Goal: Transaction & Acquisition: Purchase product/service

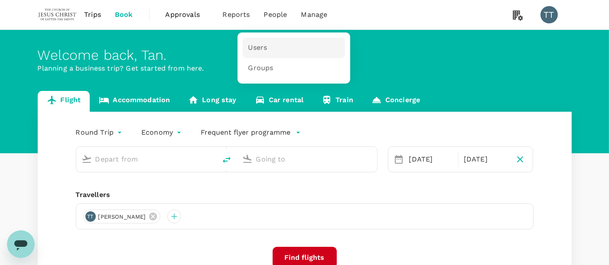
click at [253, 50] on span "Users" at bounding box center [257, 48] width 19 height 10
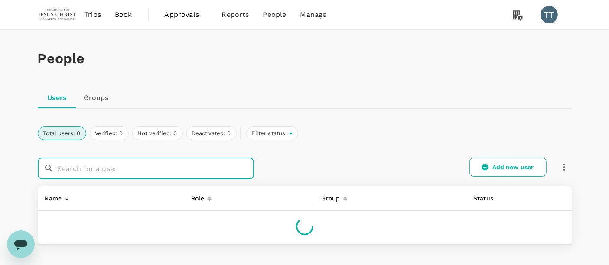
click at [138, 171] on input "text" at bounding box center [156, 169] width 197 height 22
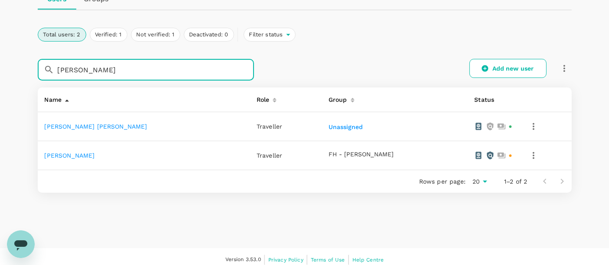
scroll to position [100, 0]
type input "scott"
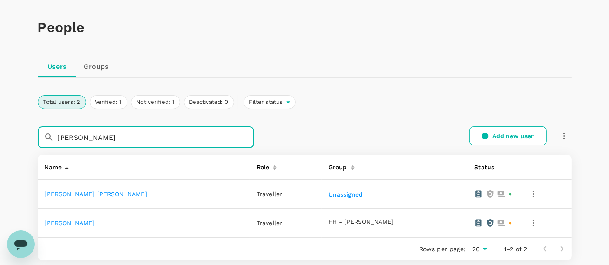
scroll to position [0, 0]
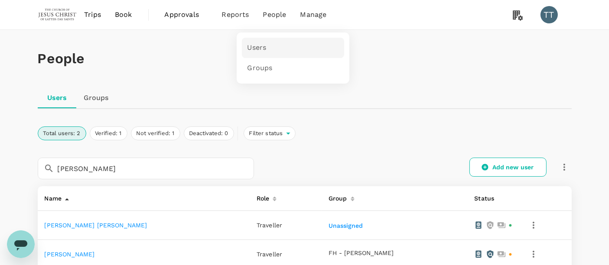
click at [263, 49] on span "Users" at bounding box center [256, 48] width 19 height 10
click at [508, 163] on link "Add new user" at bounding box center [508, 167] width 77 height 19
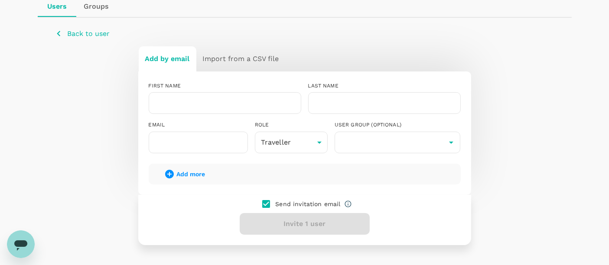
scroll to position [92, 0]
click at [194, 165] on button "Add more" at bounding box center [185, 174] width 66 height 21
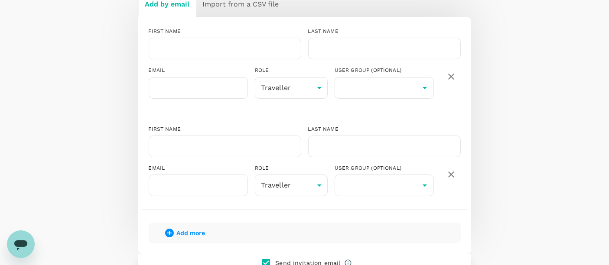
scroll to position [147, 0]
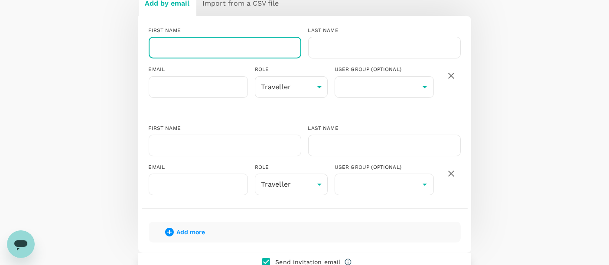
click at [187, 53] on input "text" at bounding box center [225, 48] width 153 height 22
type input "Scott"
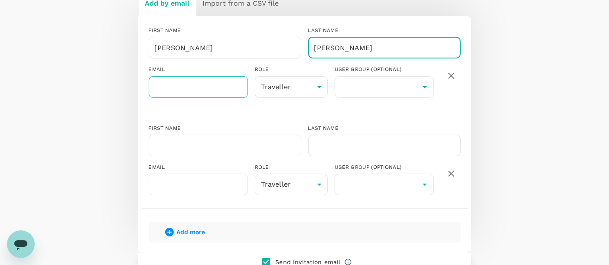
type input "Leonard"
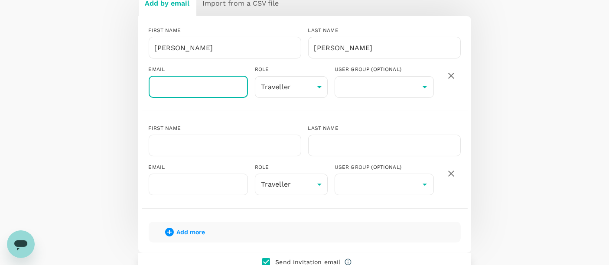
click at [187, 81] on input "text" at bounding box center [198, 87] width 99 height 22
click at [337, 229] on div "Add more" at bounding box center [305, 232] width 312 height 21
click at [198, 85] on input "text" at bounding box center [198, 87] width 99 height 22
paste input "mscottleonard@churchofjesuschrist.org"
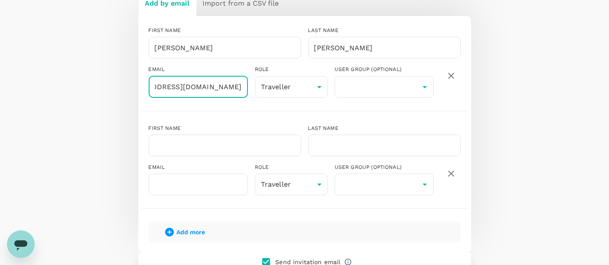
type input "mscottleonard@churchofjesuschrist.org"
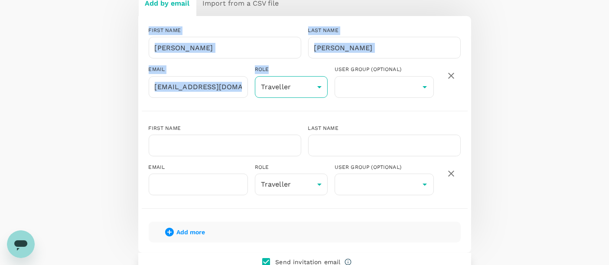
drag, startPoint x: 302, startPoint y: 106, endPoint x: 303, endPoint y: 91, distance: 14.8
click at [303, 91] on div "FIRST NAME Scott ​ LAST NAME Leonard ​ EMAIL mscottleonard@churchofjesuschrist.…" at bounding box center [305, 66] width 312 height 92
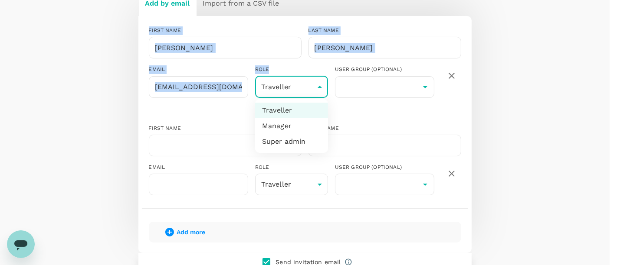
click at [303, 91] on body "Trips Book Approvals 0 Reports People Manage TT People Users Groups Back to use…" at bounding box center [308, 118] width 617 height 531
click at [292, 126] on li "Manager" at bounding box center [291, 126] width 73 height 16
type input "admin"
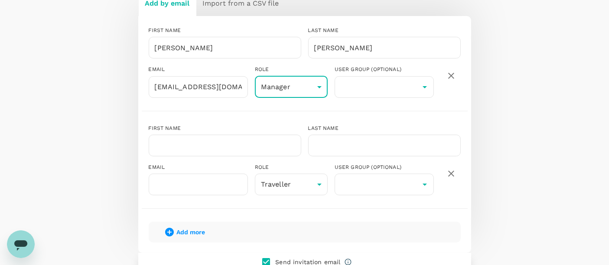
click at [489, 141] on div "Add by email Import from a CSV file FIRST NAME Scott ​ LAST NAME Leonard ​ EMAI…" at bounding box center [305, 146] width 500 height 313
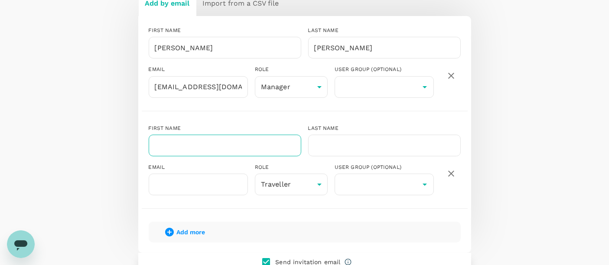
click at [179, 135] on input "text" at bounding box center [225, 146] width 153 height 22
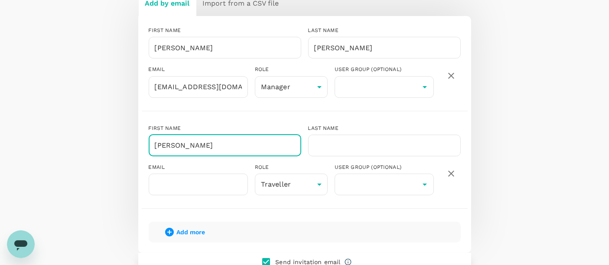
type input "Crystel Lee Leng"
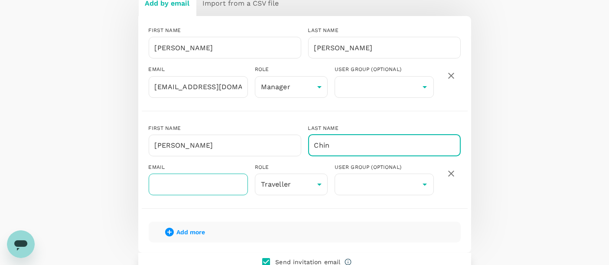
type input "Chin"
click at [186, 183] on input "text" at bounding box center [198, 185] width 99 height 22
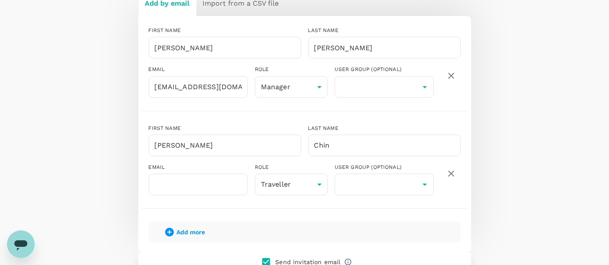
click at [385, 213] on div "FIRST NAME Scott ​ LAST NAME Leonard ​ EMAIL mscottleonard@churchofjesuschrist.…" at bounding box center [304, 134] width 333 height 237
click at [188, 184] on input "text" at bounding box center [198, 185] width 99 height 22
paste input "Crystel.chin@churchofjesuschrist.org"
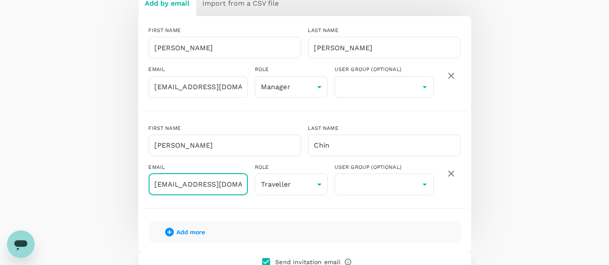
scroll to position [0, 40]
type input "Crystel.chin@churchofjesuschrist.org"
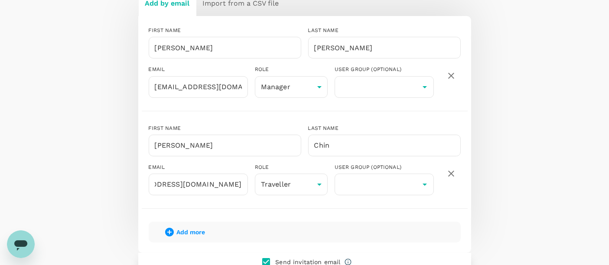
click at [513, 190] on div "Add by email Import from a CSV file FIRST NAME Scott ​ LAST NAME Leonard ​ EMAI…" at bounding box center [305, 146] width 500 height 313
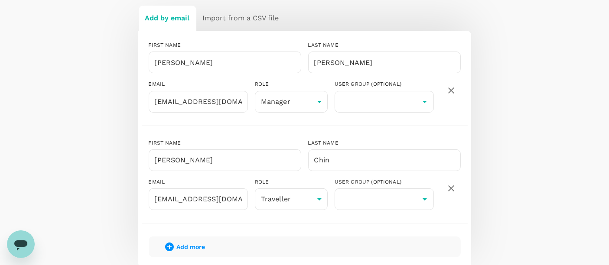
scroll to position [264, 0]
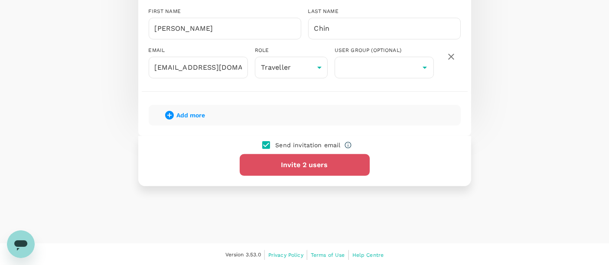
click at [322, 159] on button "Invite 2 users" at bounding box center [305, 165] width 130 height 22
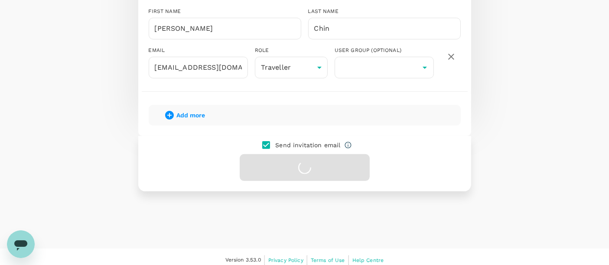
click at [322, 159] on div "Send invitation email" at bounding box center [304, 164] width 333 height 56
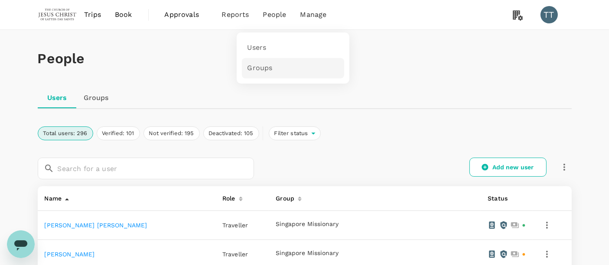
click at [262, 74] on link "Groups" at bounding box center [293, 68] width 102 height 20
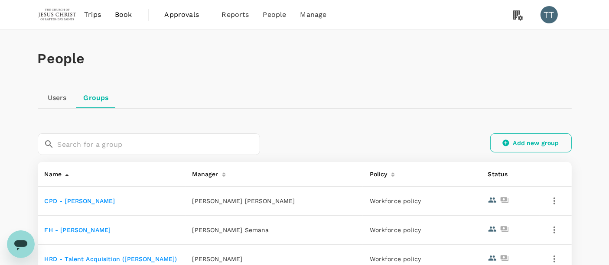
click at [538, 151] on link "Add new group" at bounding box center [532, 143] width 82 height 19
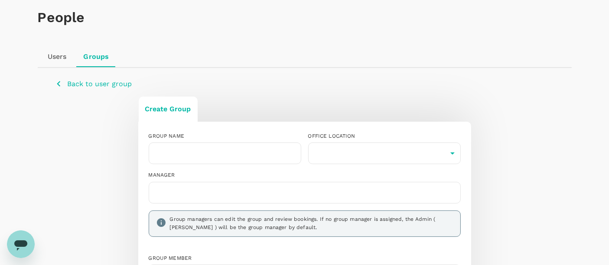
scroll to position [58, 0]
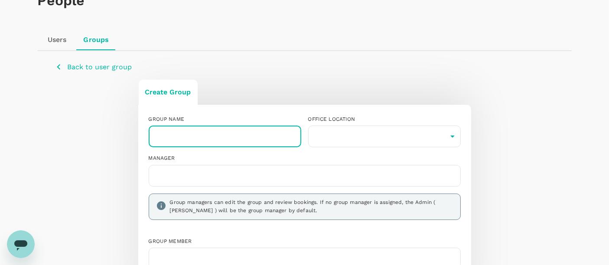
click at [229, 140] on input "text" at bounding box center [225, 137] width 153 height 22
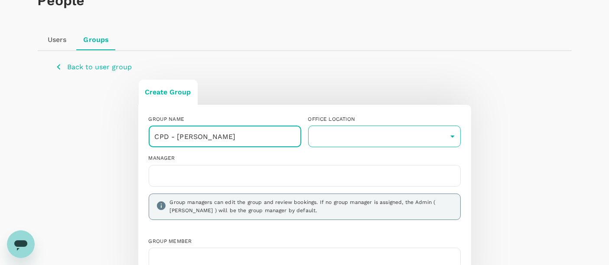
type input "CPD - [PERSON_NAME]"
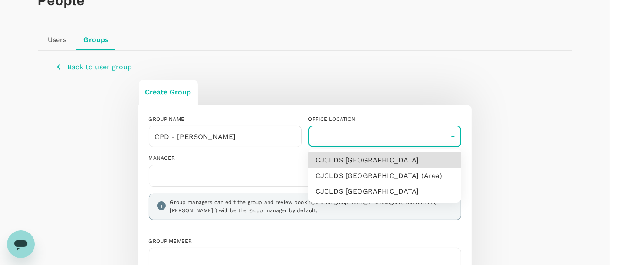
click at [357, 137] on body "Trips Book Approvals 0 Reports People Manage TT People Users Groups Back to use…" at bounding box center [308, 183] width 617 height 482
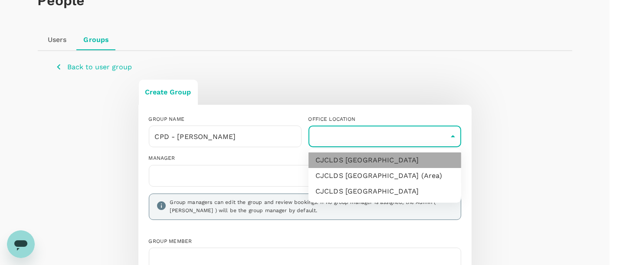
click at [383, 163] on li "CJCLDS Malaysia" at bounding box center [384, 161] width 153 height 16
type input "1fa8089a-50b3-47e2-9aaa-276e19afe29b"
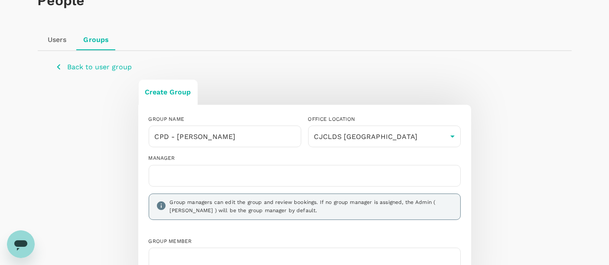
click at [306, 180] on input "text" at bounding box center [305, 176] width 305 height 14
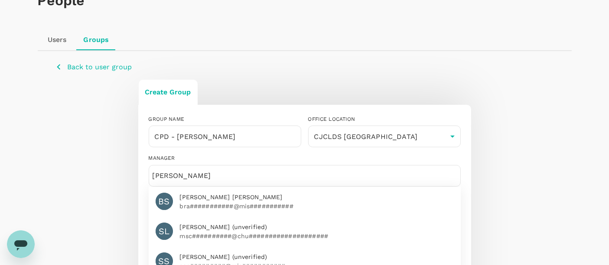
type input "scott"
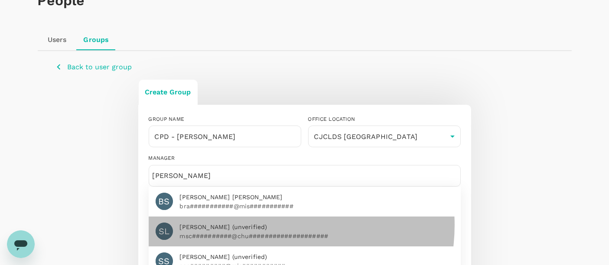
click at [265, 225] on span "Scott Leonard (unverified)" at bounding box center [317, 227] width 274 height 9
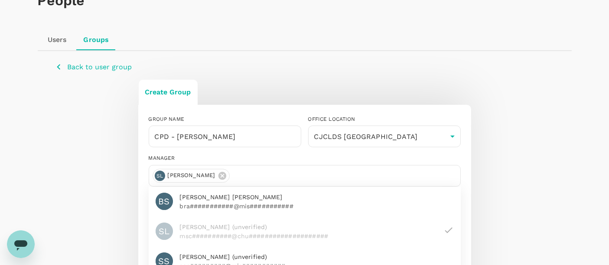
click at [77, 170] on div "Create Group GROUP NAME CPD - Crystel Chin ​ OFFICE LOCATION CJCLDS Malaysia 1f…" at bounding box center [305, 256] width 500 height 354
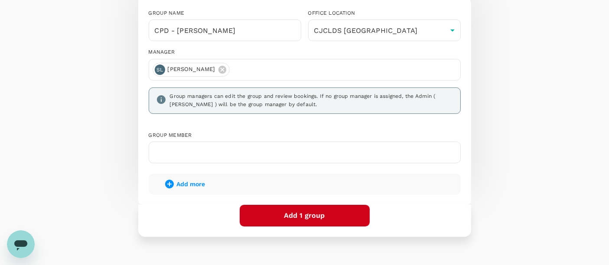
scroll to position [165, 0]
click at [186, 147] on input "text" at bounding box center [305, 152] width 305 height 14
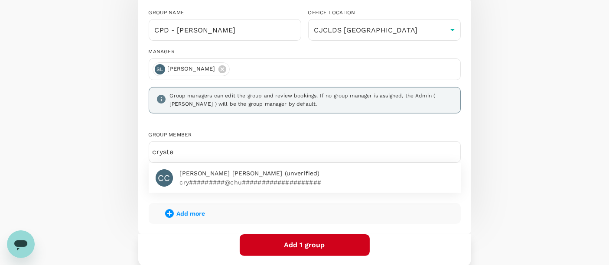
type input "cryste"
click at [223, 179] on p "cry#########@chu####################" at bounding box center [317, 182] width 274 height 9
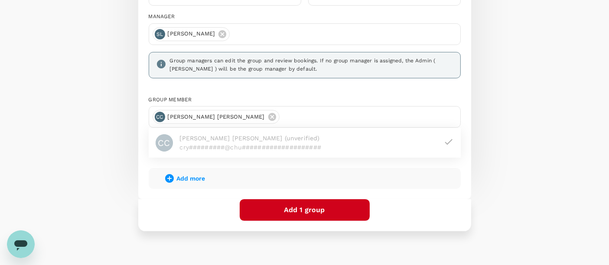
scroll to position [200, 0]
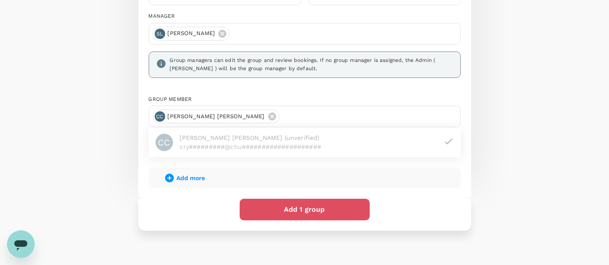
click at [302, 211] on button "Add 1 group" at bounding box center [305, 210] width 130 height 22
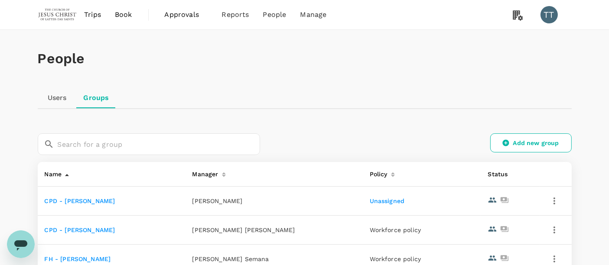
click at [387, 199] on link "Unassigned" at bounding box center [387, 201] width 35 height 7
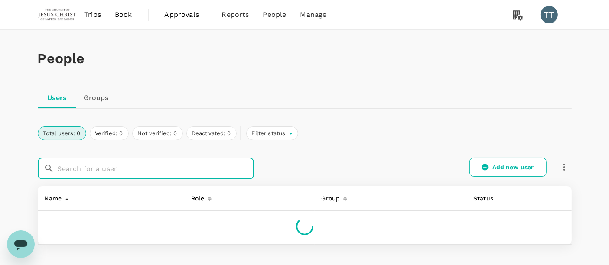
click at [146, 166] on input "text" at bounding box center [156, 169] width 197 height 22
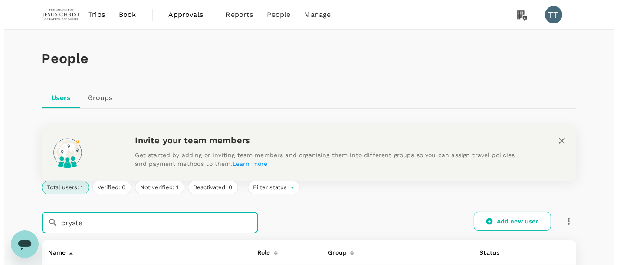
scroll to position [130, 0]
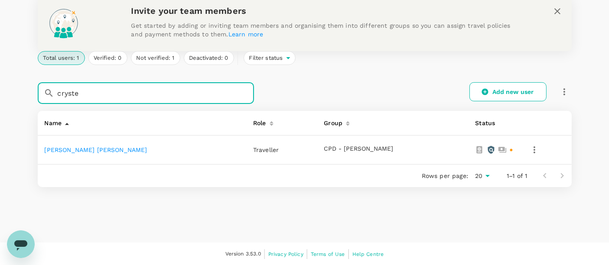
type input "cryste"
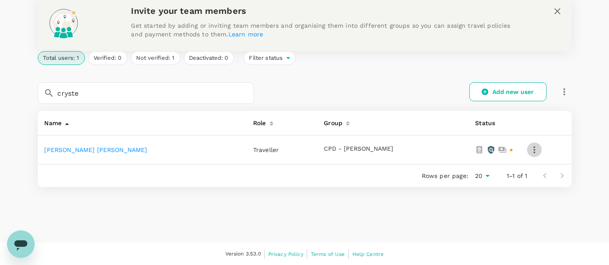
click at [530, 149] on icon "button" at bounding box center [535, 150] width 10 height 10
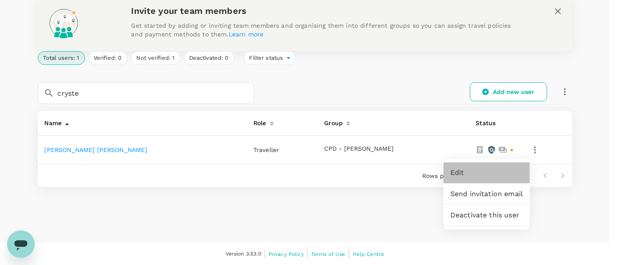
click at [495, 175] on span "Edit" at bounding box center [486, 173] width 72 height 10
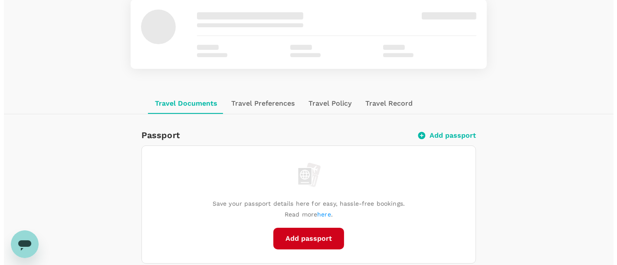
scroll to position [70, 0]
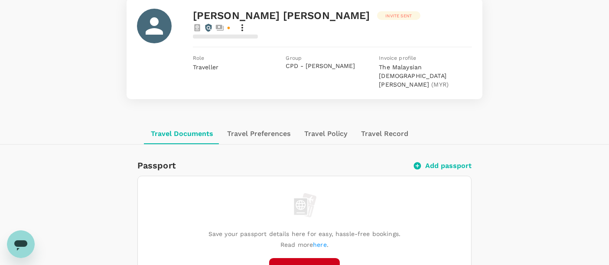
click at [448, 130] on div "Travel Documents Travel Preferences Travel Policy Travel Record" at bounding box center [304, 134] width 321 height 21
click at [445, 162] on button "Add passport" at bounding box center [443, 166] width 57 height 9
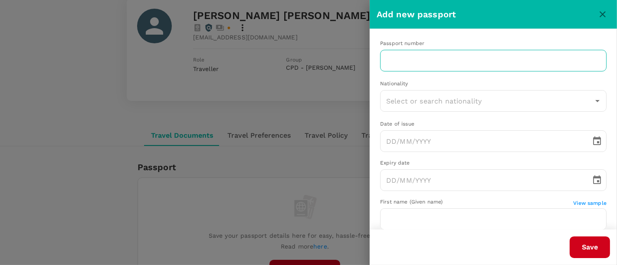
click at [425, 51] on input "text" at bounding box center [493, 61] width 226 height 22
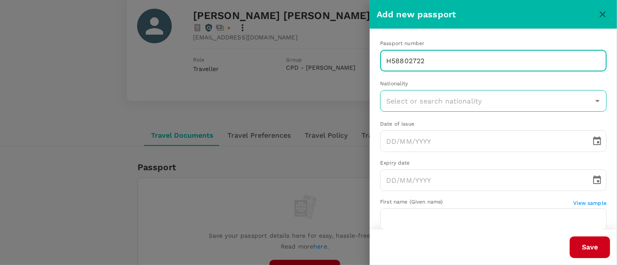
type input "H58802722"
click at [406, 102] on input "text" at bounding box center [487, 101] width 206 height 16
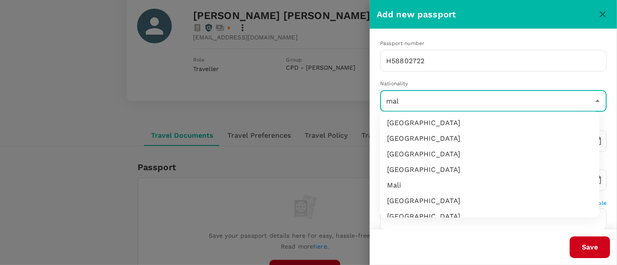
click at [425, 158] on li "Malaysia" at bounding box center [489, 155] width 219 height 16
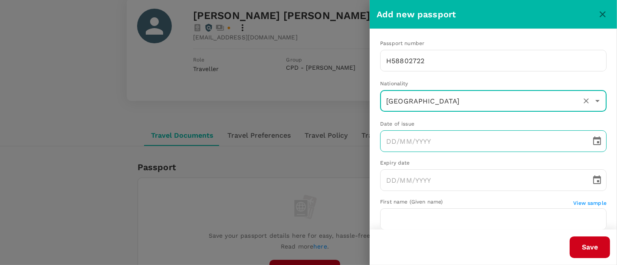
type input "Malaysia"
click at [410, 140] on input "DD/MM/YYYY" at bounding box center [482, 142] width 205 height 22
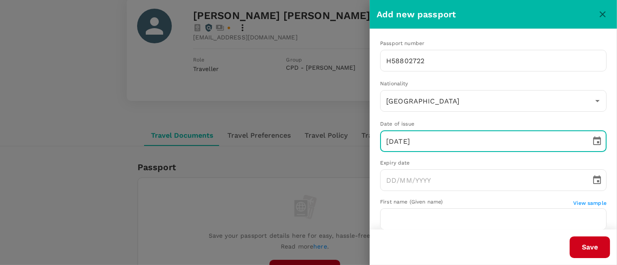
type input "03/05/2023"
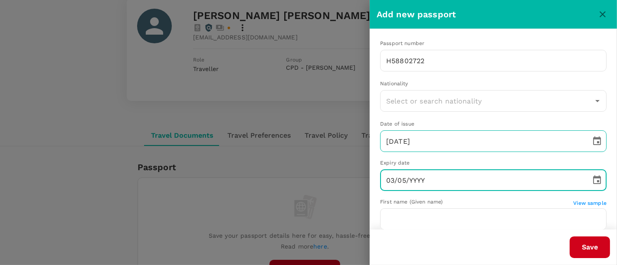
type input "03/05/0002"
type input "[GEOGRAPHIC_DATA]"
type input "03/05/0020"
type input "[GEOGRAPHIC_DATA]"
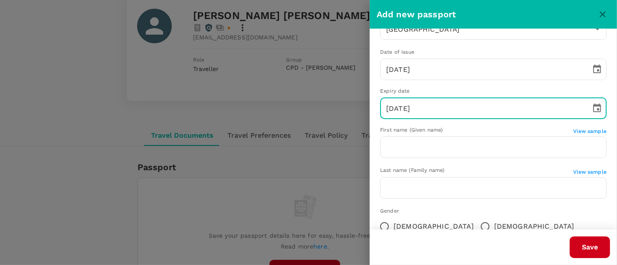
scroll to position [80, 0]
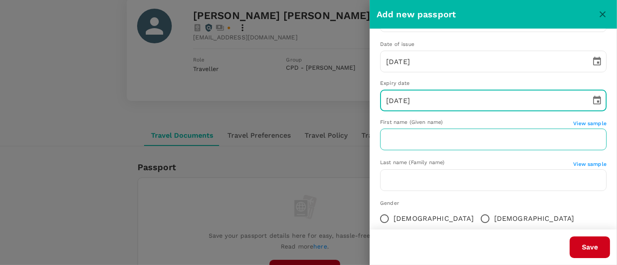
type input "03/05/2028"
click at [431, 147] on input "text" at bounding box center [493, 140] width 226 height 22
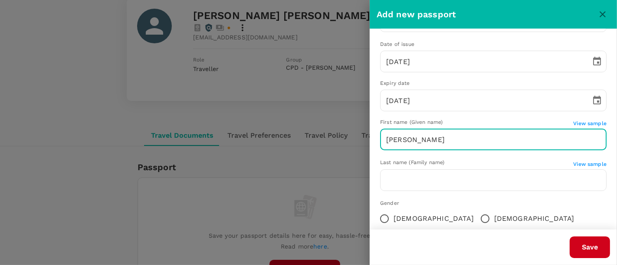
type input "[PERSON_NAME]"
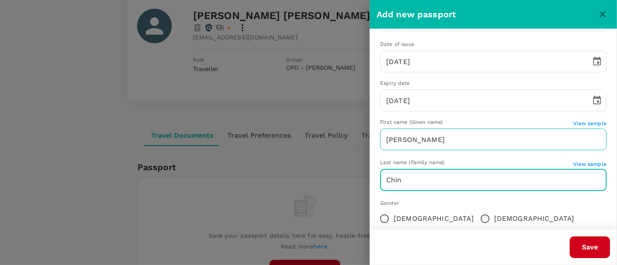
scroll to position [134, 0]
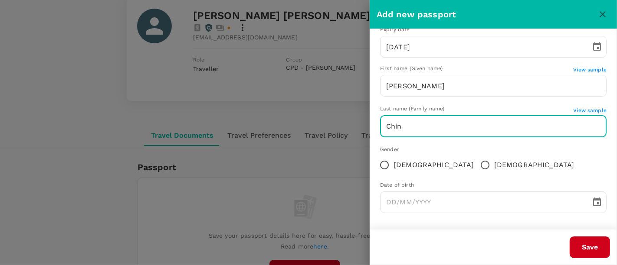
type input "Chin"
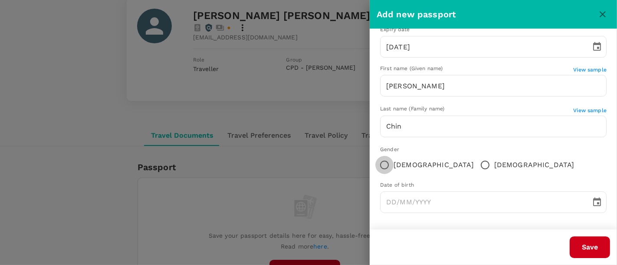
click at [386, 160] on input "Female" at bounding box center [384, 165] width 18 height 18
radio input "true"
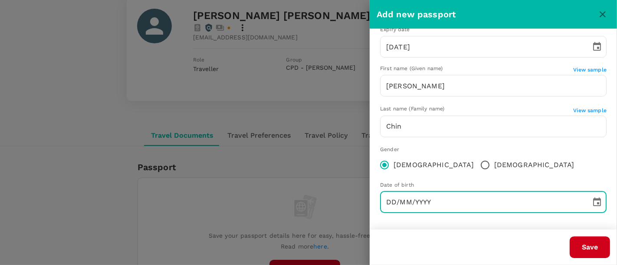
click at [393, 202] on input "DD/MM/YYYY" at bounding box center [482, 203] width 205 height 22
type input "07/11/0019"
type input "[GEOGRAPHIC_DATA]"
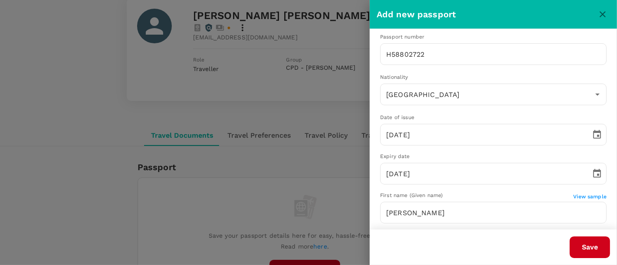
scroll to position [0, 0]
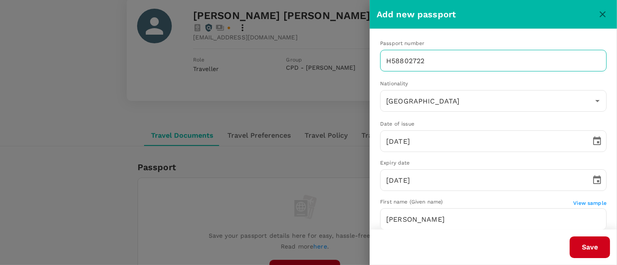
type input "07/11/1994"
click at [393, 61] on input "H58802722" at bounding box center [493, 61] width 226 height 22
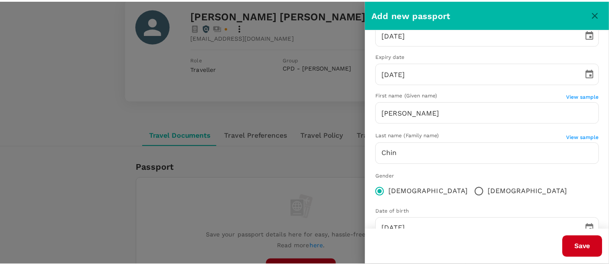
scroll to position [134, 0]
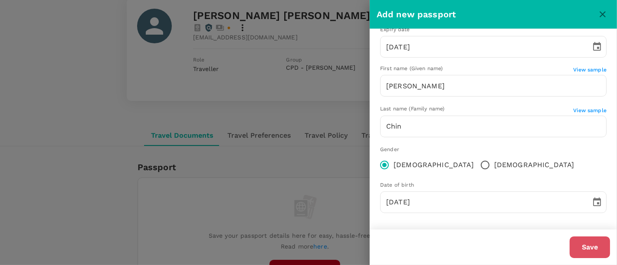
click at [580, 245] on button "Save" at bounding box center [590, 248] width 40 height 22
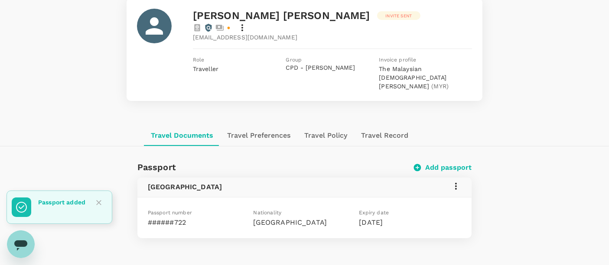
scroll to position [0, 0]
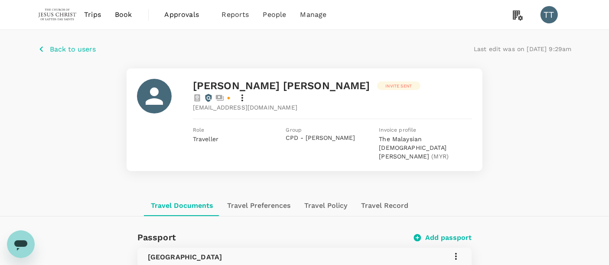
click at [126, 12] on span "Book" at bounding box center [123, 15] width 17 height 10
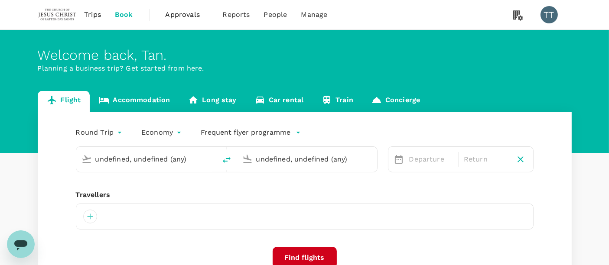
type input "Sibu (SBW)"
type input "Kuala Lumpur Intl ([GEOGRAPHIC_DATA])"
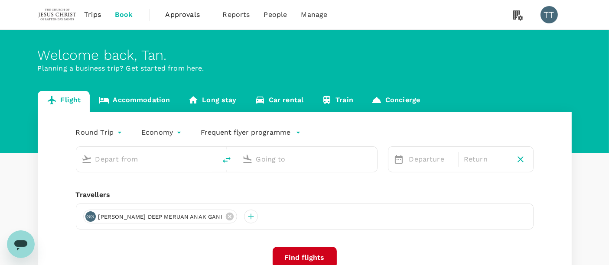
type input "Sibu (SBW)"
type input "Kuala Lumpur Intl ([GEOGRAPHIC_DATA])"
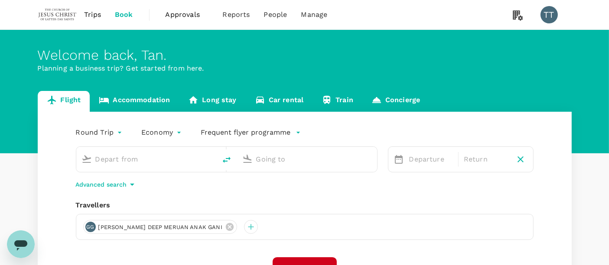
type input "Sibu (SBW)"
type input "Kuala Lumpur Intl ([GEOGRAPHIC_DATA])"
click at [195, 159] on input "Sibu (SBW)" at bounding box center [146, 159] width 103 height 13
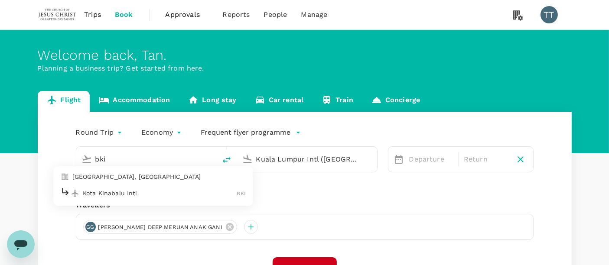
click at [181, 196] on p "Kota Kinabalu Intl" at bounding box center [160, 193] width 154 height 9
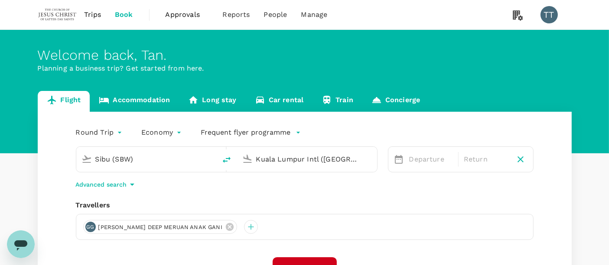
type input "Kota Kinabalu Intl (BKI)"
click at [282, 163] on input "Kuala Lumpur Intl ([GEOGRAPHIC_DATA])" at bounding box center [307, 159] width 103 height 13
click at [311, 180] on div "Advanced search" at bounding box center [305, 185] width 458 height 10
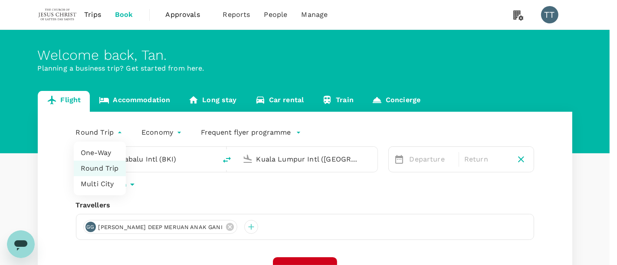
click at [86, 131] on body "Trips Book Approvals 0 Reports People Manage TT Welcome back , Tan . Planning a…" at bounding box center [308, 182] width 617 height 365
click at [97, 154] on li "One-Way" at bounding box center [100, 153] width 52 height 16
type input "oneway"
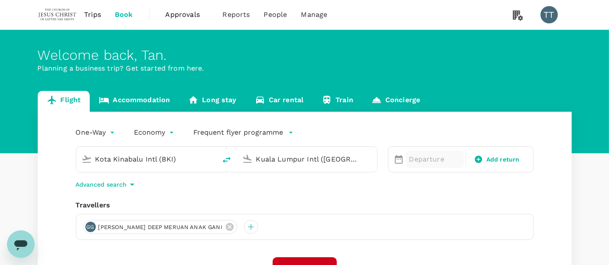
click at [427, 159] on p "Departure" at bounding box center [435, 159] width 52 height 10
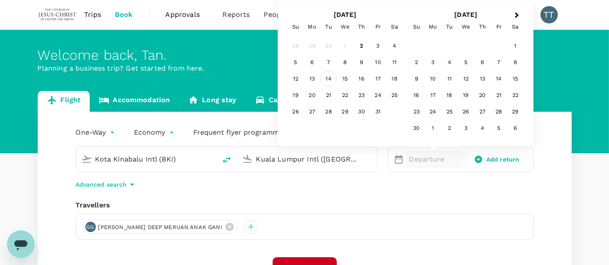
click at [329, 72] on div "14" at bounding box center [329, 79] width 16 height 16
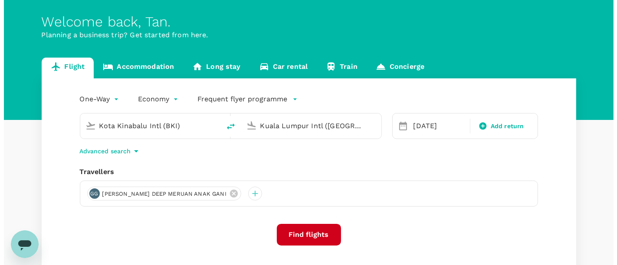
scroll to position [35, 0]
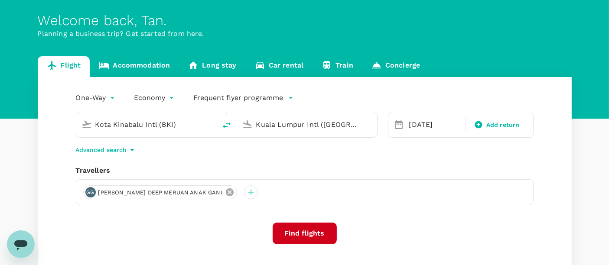
click at [226, 192] on icon at bounding box center [230, 193] width 8 height 8
click at [96, 190] on div at bounding box center [90, 193] width 14 height 14
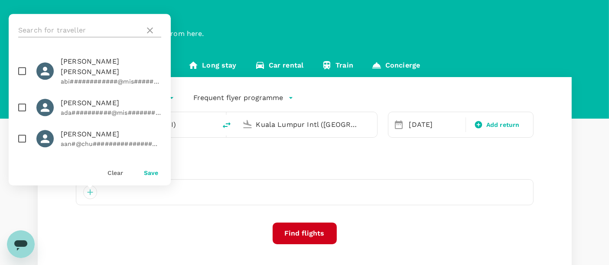
click at [44, 24] on input "text" at bounding box center [79, 30] width 123 height 14
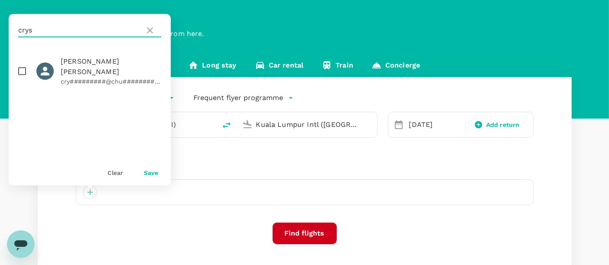
type input "crys"
click at [19, 66] on input "checkbox" at bounding box center [22, 71] width 18 height 18
checkbox input "true"
click at [152, 174] on button "Save" at bounding box center [151, 173] width 14 height 7
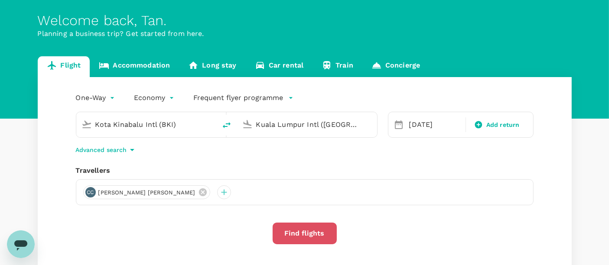
click at [317, 223] on button "Find flights" at bounding box center [305, 234] width 64 height 22
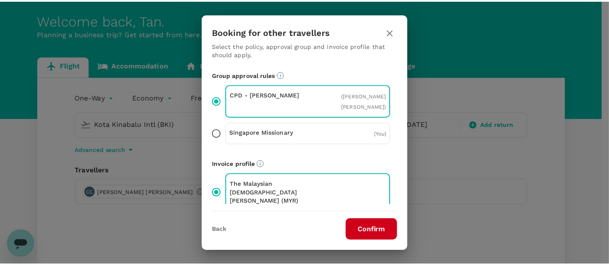
scroll to position [122, 0]
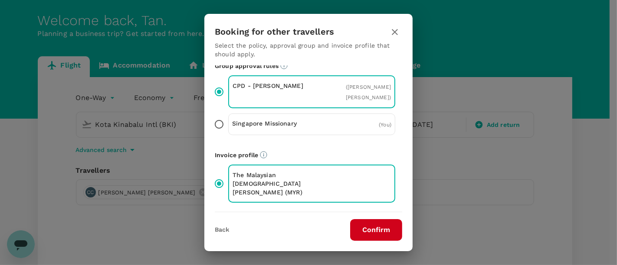
click at [372, 231] on button "Confirm" at bounding box center [376, 230] width 52 height 22
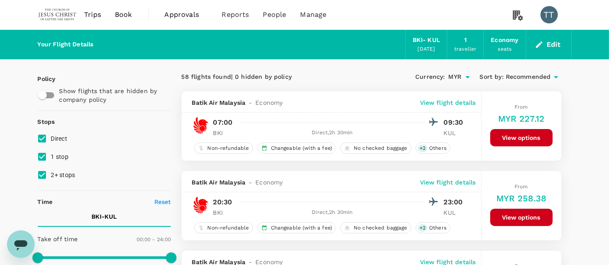
click at [46, 157] on input "1 stop" at bounding box center [42, 157] width 18 height 18
checkbox input "false"
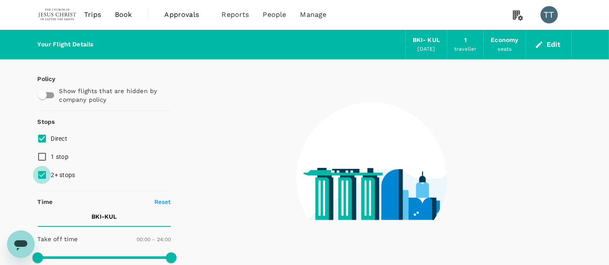
click at [41, 174] on input "2+ stops" at bounding box center [42, 175] width 18 height 18
checkbox input "false"
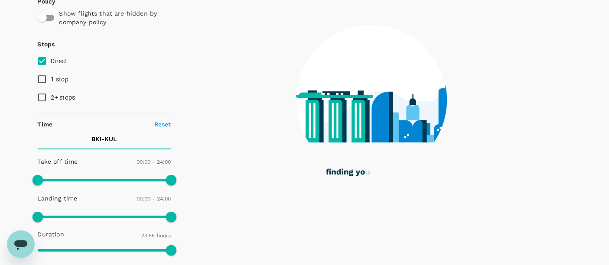
scroll to position [78, 0]
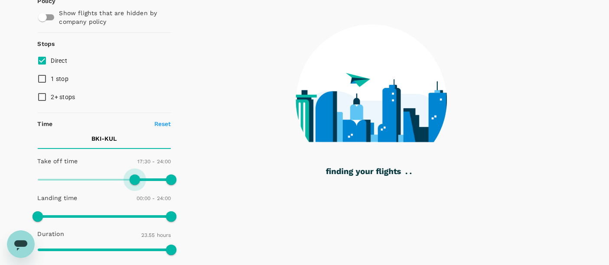
type input "900"
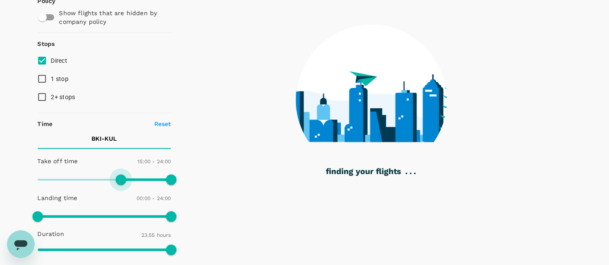
drag, startPoint x: 41, startPoint y: 177, endPoint x: 120, endPoint y: 164, distance: 80.4
click at [120, 164] on div "Take off time 15:00 - 24:00" at bounding box center [102, 171] width 137 height 37
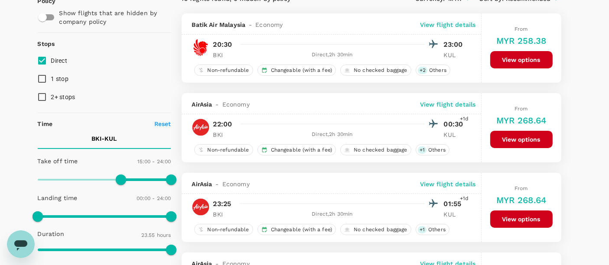
scroll to position [0, 0]
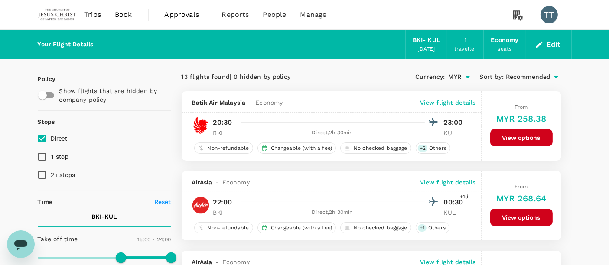
click at [524, 74] on span "Recommended" at bounding box center [528, 77] width 45 height 10
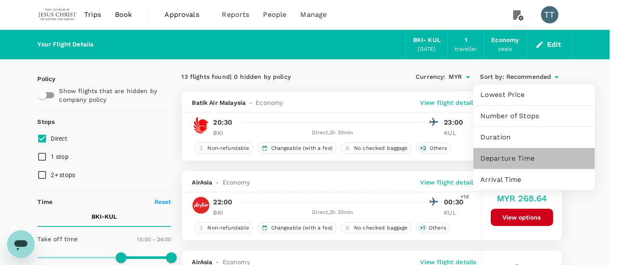
click at [504, 157] on span "Departure Time" at bounding box center [534, 159] width 108 height 10
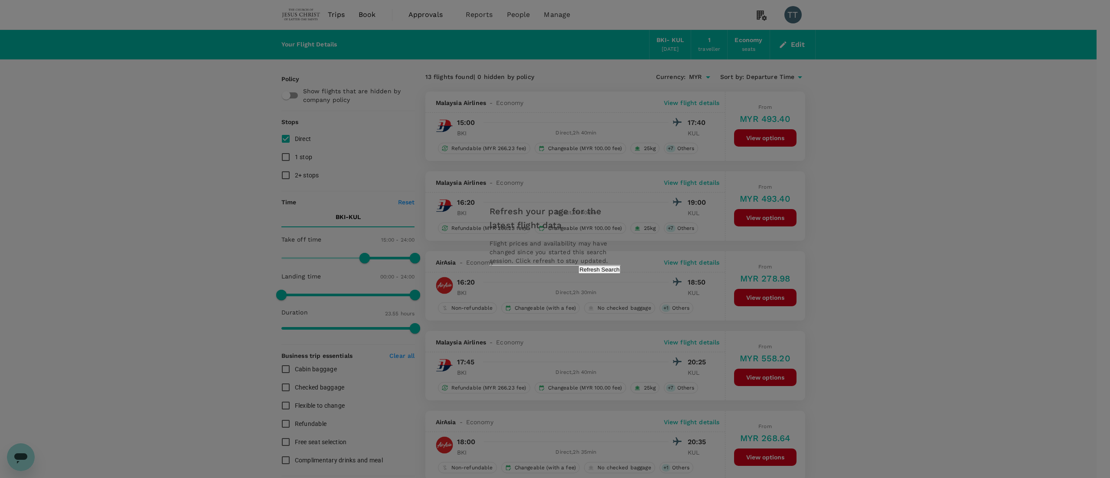
click at [586, 265] on button "Refresh Search" at bounding box center [600, 269] width 42 height 8
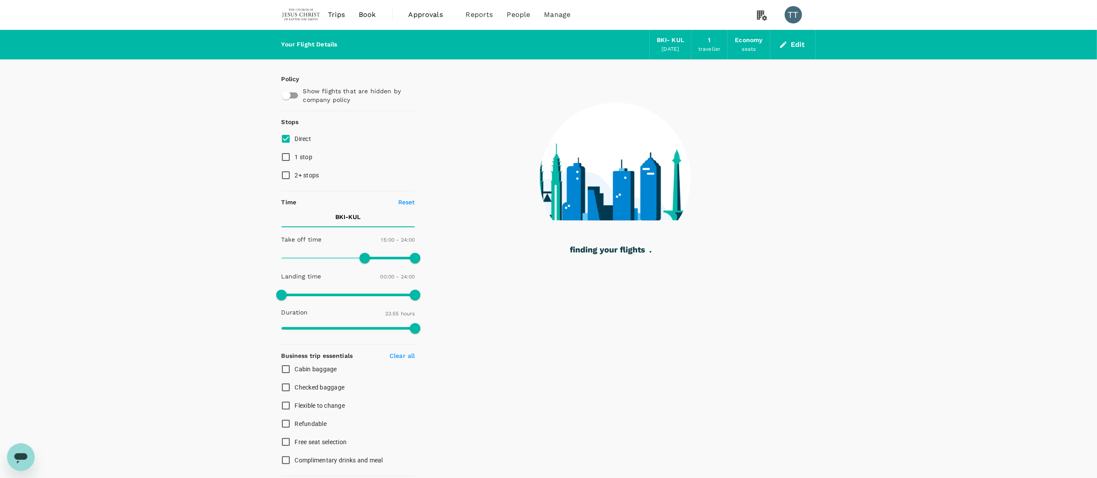
type input "1435"
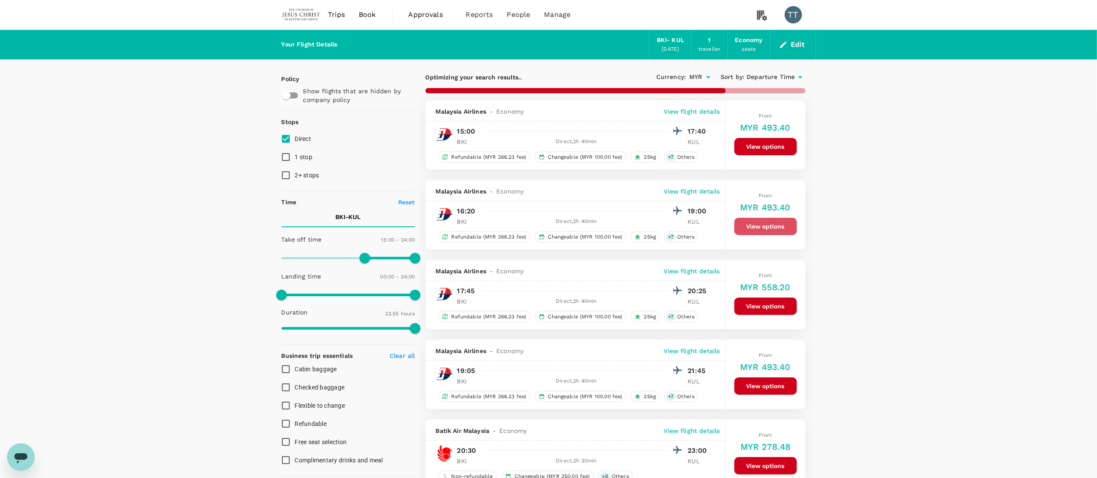
click at [609, 225] on button "View options" at bounding box center [765, 226] width 62 height 17
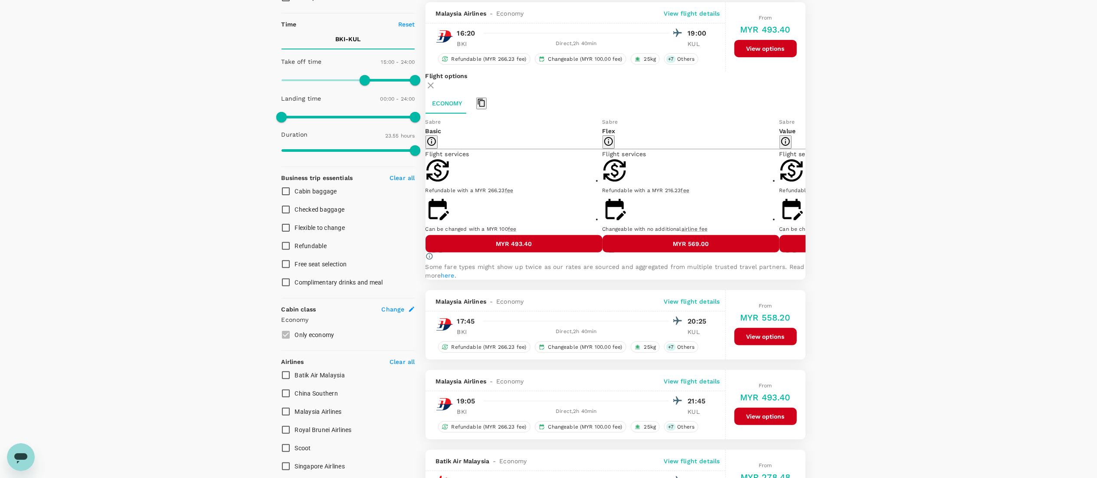
scroll to position [181, 0]
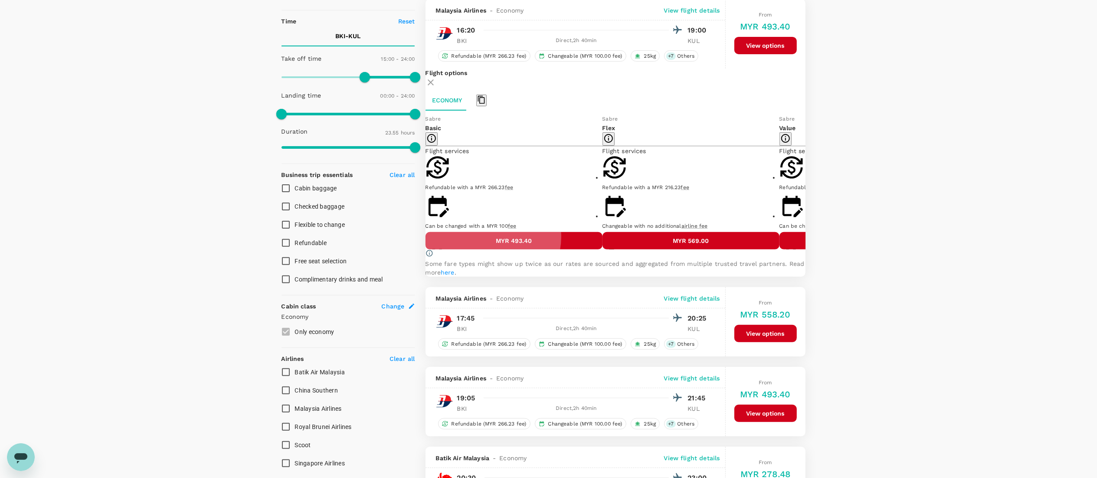
click at [514, 249] on button "MYR 493.40" at bounding box center [514, 240] width 177 height 17
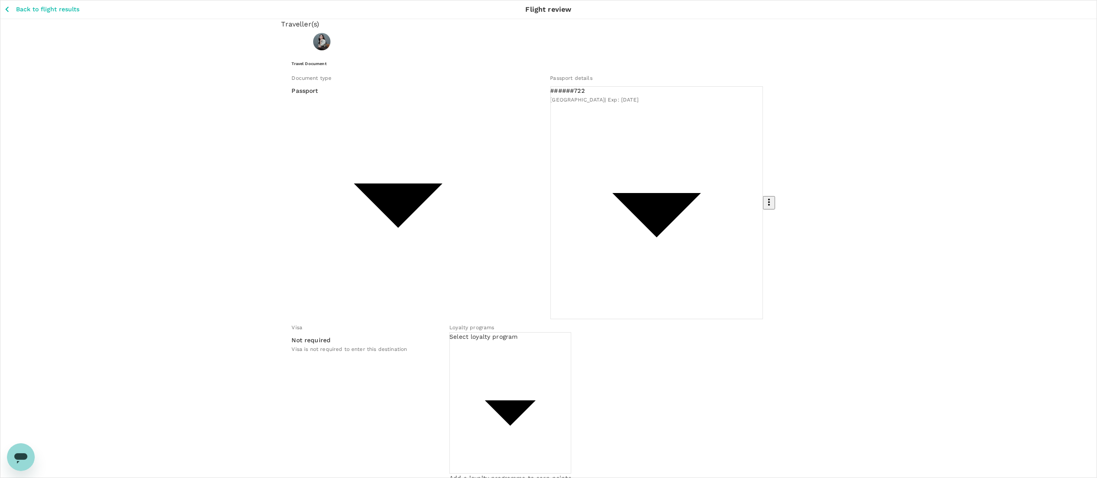
click at [10, 10] on icon "button" at bounding box center [7, 9] width 11 height 11
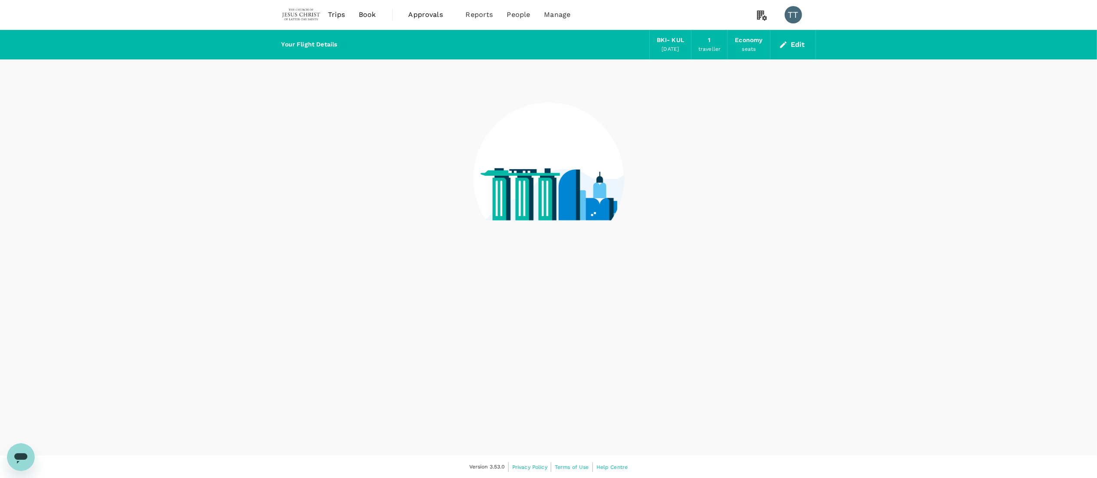
scroll to position [0, 0]
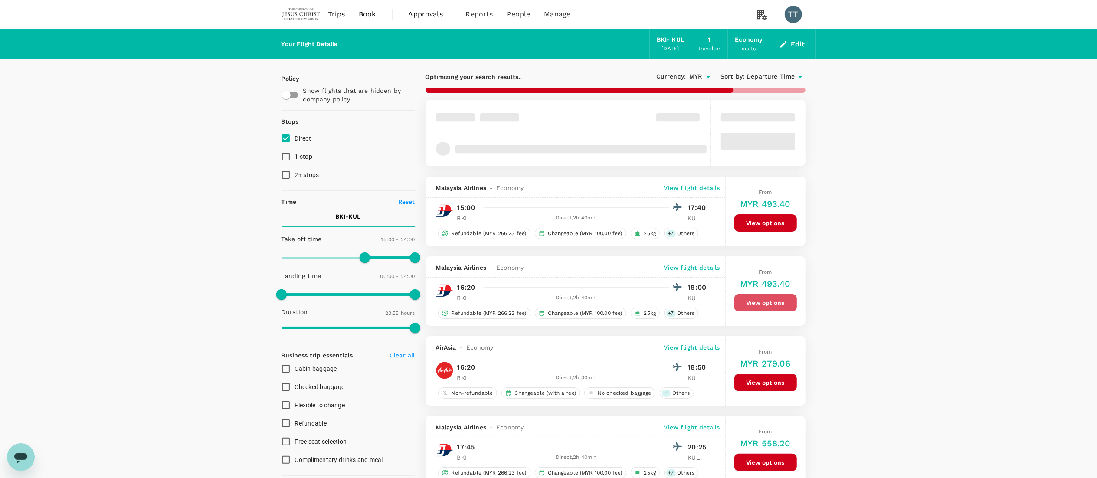
click at [609, 265] on button "View options" at bounding box center [765, 302] width 62 height 17
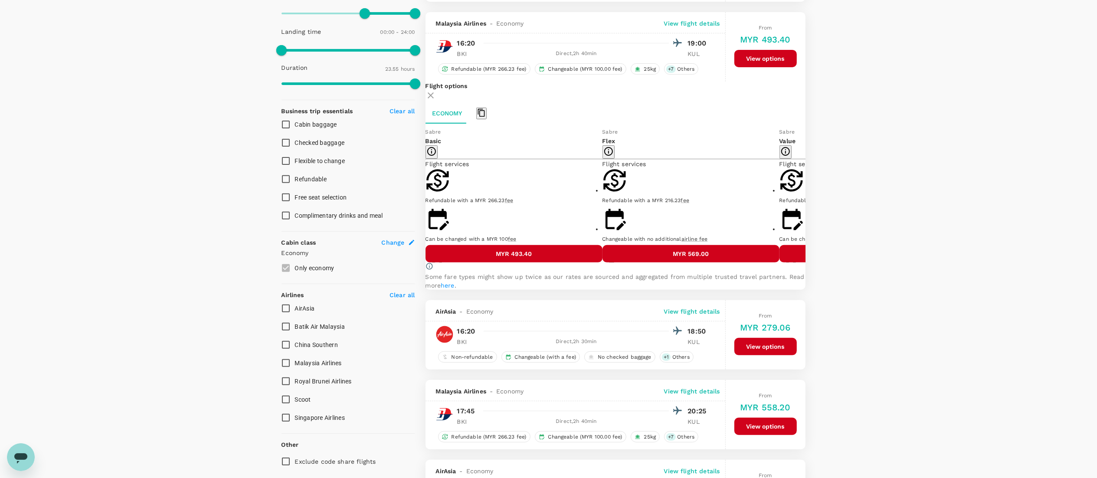
scroll to position [258, 0]
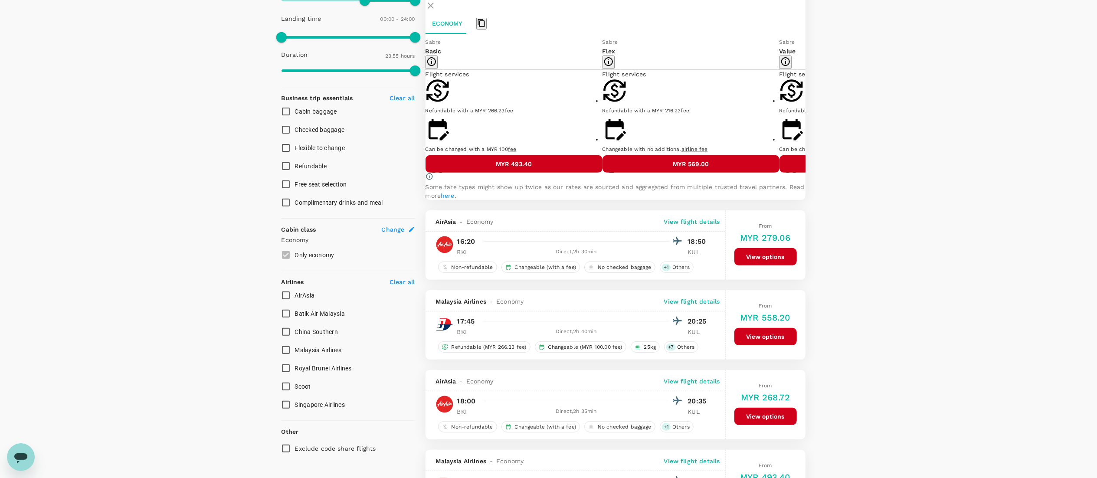
click at [609, 199] on div "Flight options Economy Sabre Basic Flight services Refundable with a MYR 266.23…" at bounding box center [616, 96] width 380 height 208
click at [609, 109] on icon at bounding box center [812, 105] width 9 height 9
click at [423, 109] on icon at bounding box center [419, 105] width 9 height 9
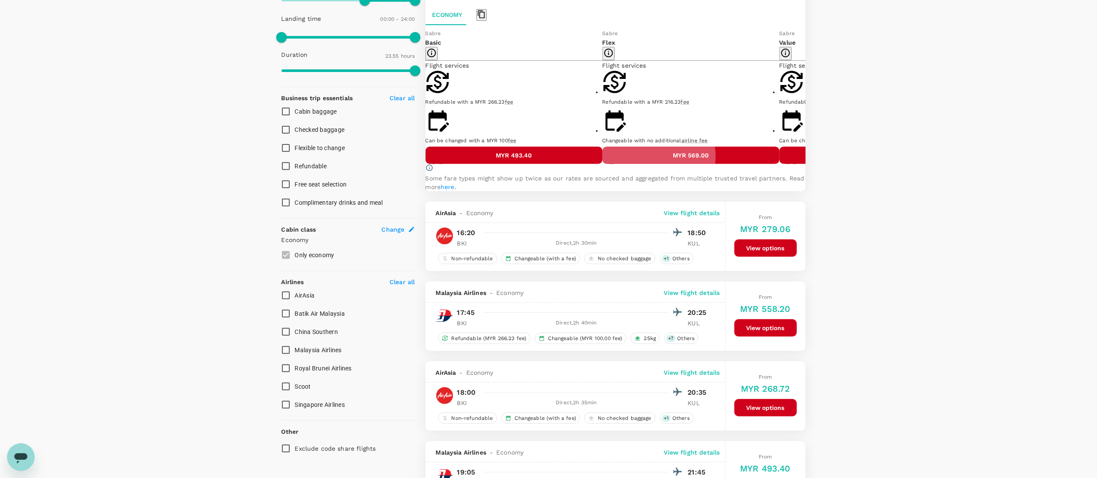
click at [609, 164] on button "MYR 569.00" at bounding box center [691, 155] width 177 height 17
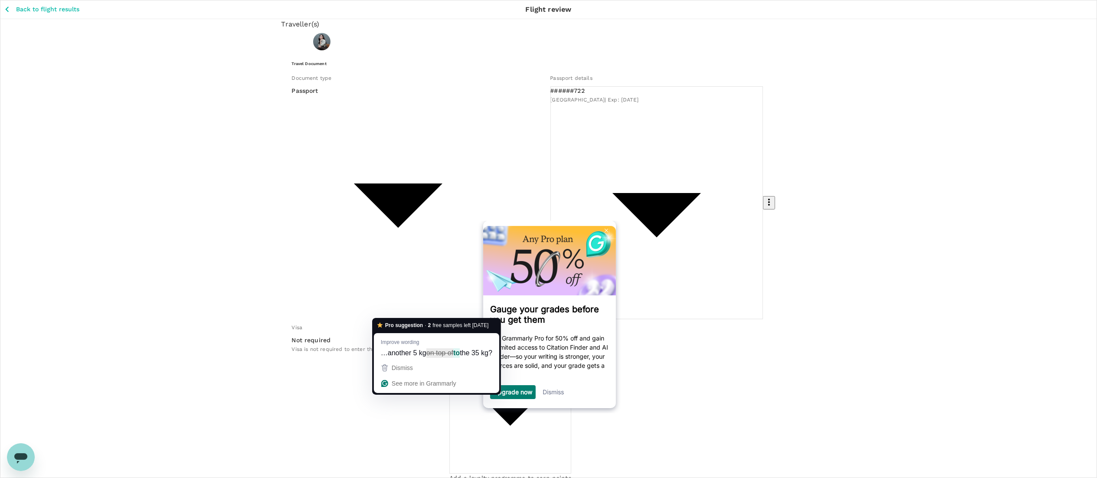
type textarea "Can I add another 5 kg on top of the 35 kg?"
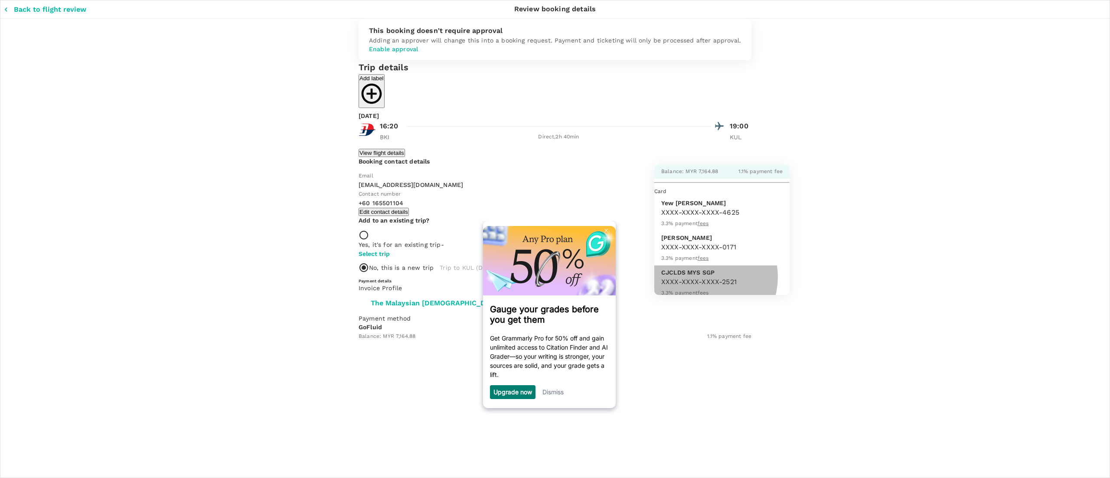
click at [609, 265] on div "XXXX-XXXX-XXXX-2521" at bounding box center [722, 282] width 121 height 10
type input "9fff66f0-9b92-4515-8d44-38a894657541"
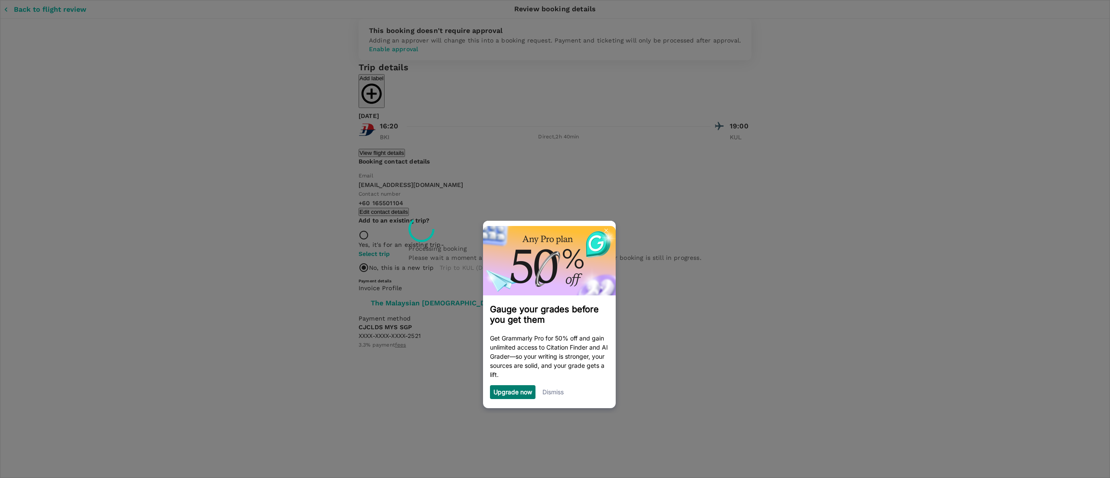
click at [557, 265] on link "Dismiss" at bounding box center [552, 391] width 21 height 7
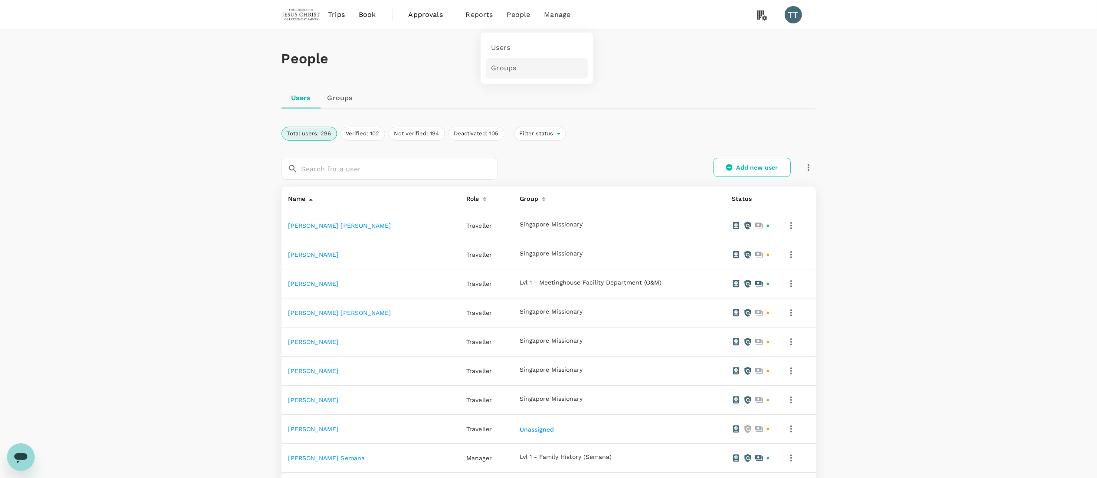
click at [509, 63] on span "Groups" at bounding box center [503, 68] width 25 height 10
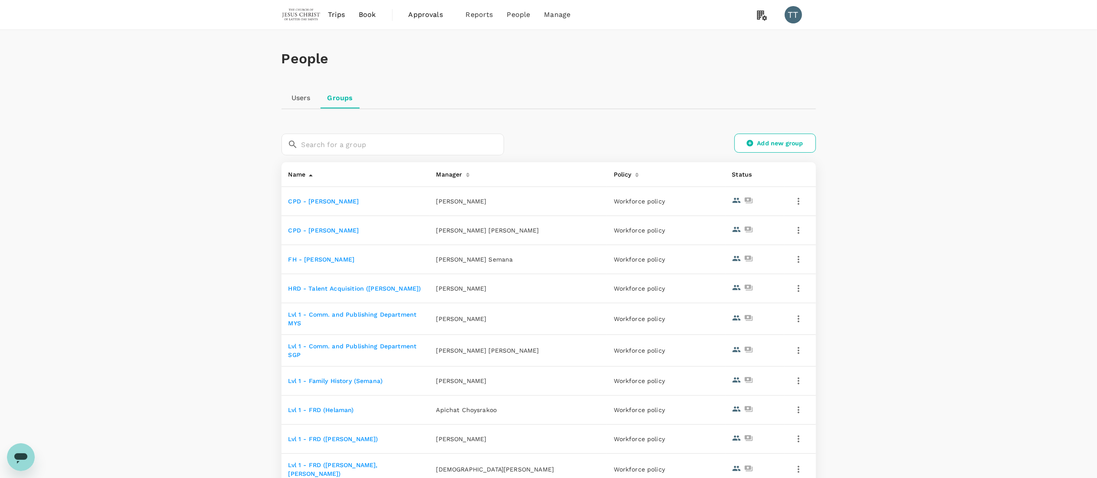
click at [319, 201] on link "CPD - Crystel Chin" at bounding box center [323, 201] width 71 height 7
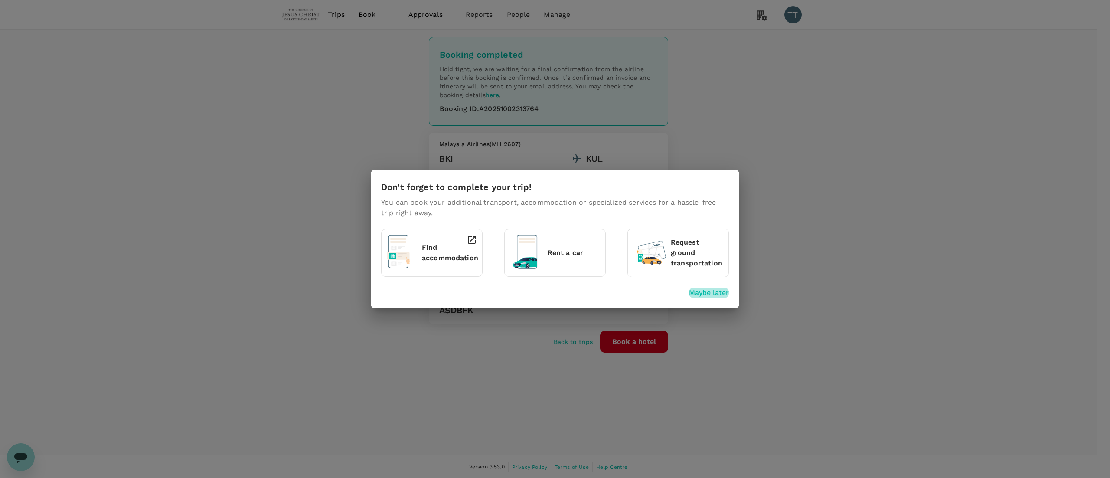
click at [689, 289] on p "Maybe later" at bounding box center [709, 293] width 40 height 10
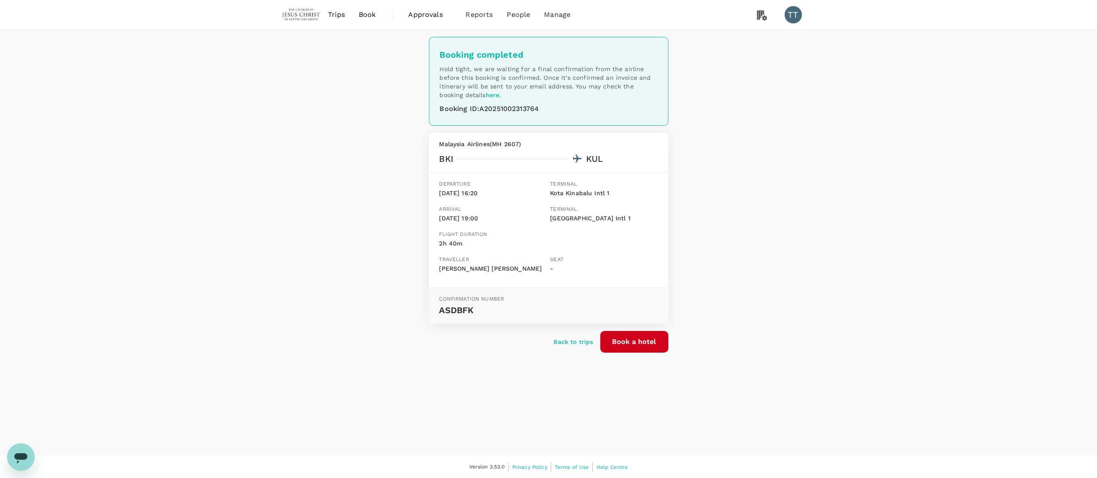
click at [369, 20] on link "Book" at bounding box center [367, 14] width 31 height 29
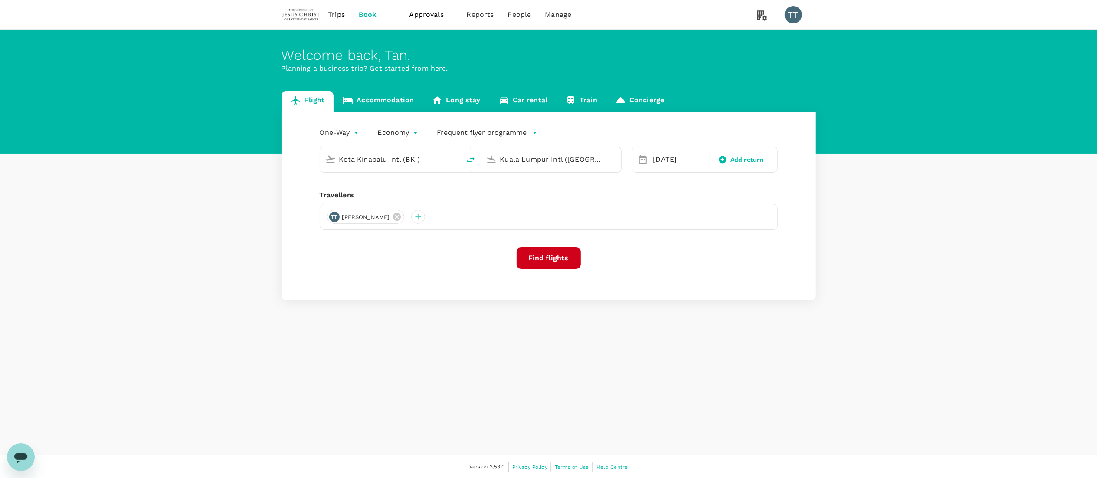
type input "Kota Kinabalu Intl (BKI)"
type input "Kuala Lumpur Intl ([GEOGRAPHIC_DATA])"
type input "Kota Kinabalu Intl (BKI)"
type input "Kuala Lumpur Intl ([GEOGRAPHIC_DATA])"
click at [466, 157] on icon "delete" at bounding box center [470, 160] width 10 height 10
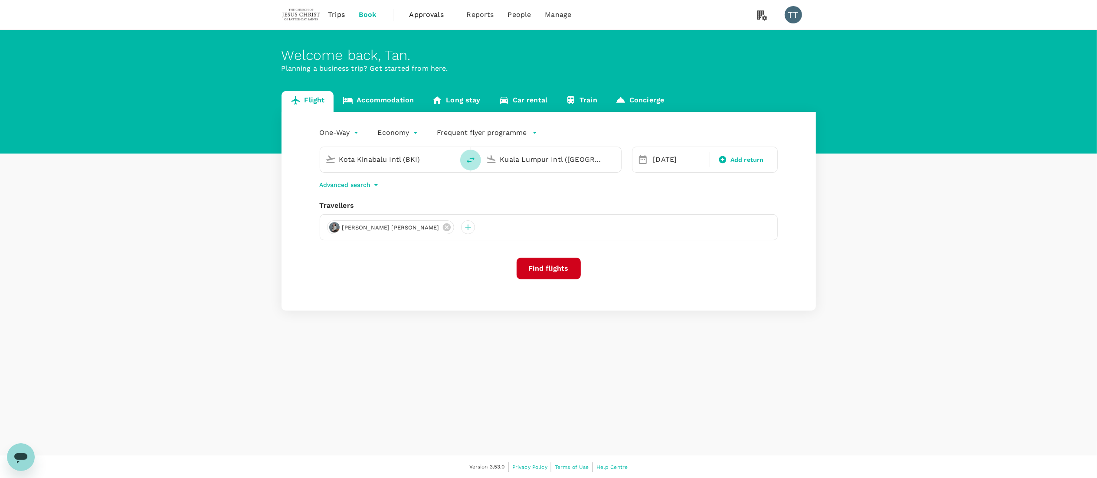
type input "Kuala Lumpur Intl ([GEOGRAPHIC_DATA])"
type input "Kota Kinabalu Intl (BKI)"
click at [492, 157] on icon at bounding box center [491, 159] width 10 height 10
click at [509, 154] on input "Kota Kinabalu Intl (BKI)" at bounding box center [551, 159] width 103 height 13
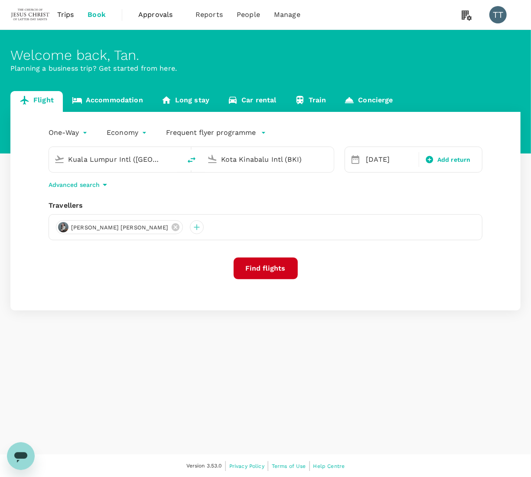
click at [71, 134] on body "Trips Book Approvals 0 Reports People Manage TT Welcome back , [PERSON_NAME] . …" at bounding box center [265, 239] width 531 height 478
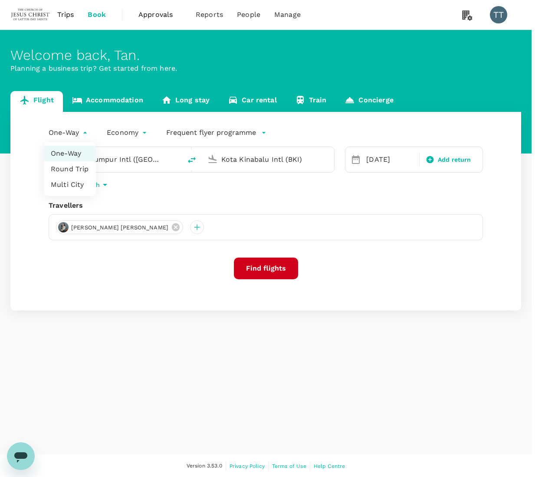
click at [82, 174] on li "Round Trip" at bounding box center [70, 169] width 52 height 16
type input "roundtrip"
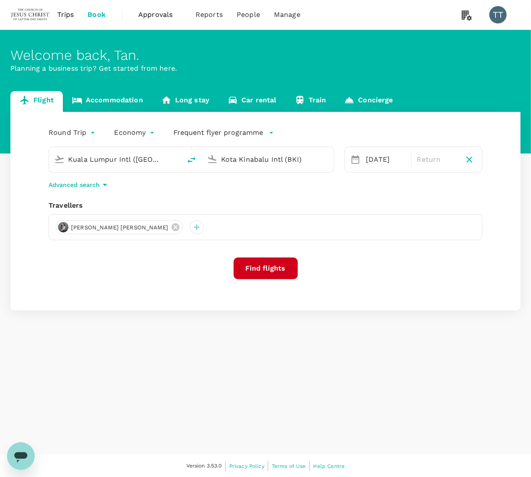
click at [245, 159] on input "Kota Kinabalu Intl (BKI)" at bounding box center [268, 159] width 95 height 13
click at [254, 197] on p "[PERSON_NAME] Intl" at bounding box center [280, 193] width 151 height 9
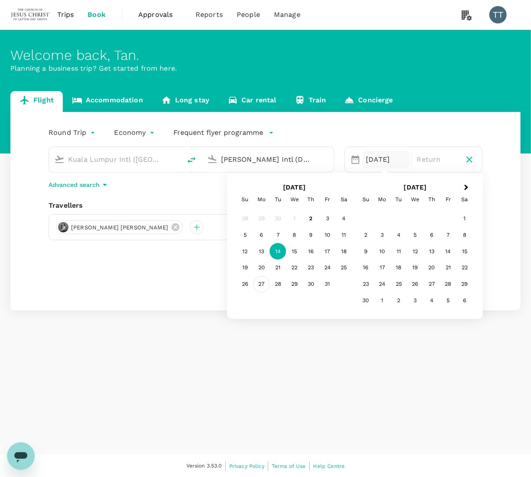
type input "[PERSON_NAME] Intl (DMK)"
click at [263, 281] on div "27" at bounding box center [261, 284] width 16 height 16
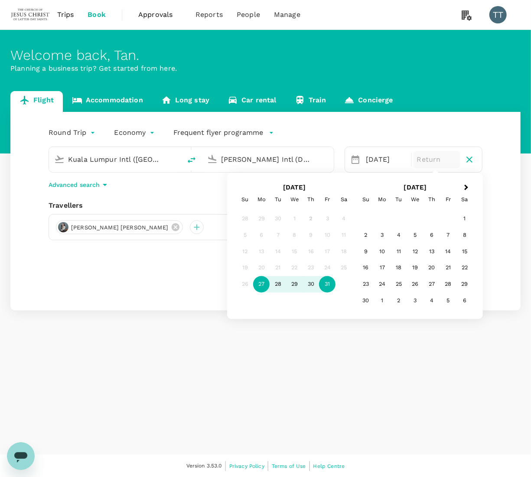
click at [328, 281] on div "31" at bounding box center [327, 284] width 16 height 16
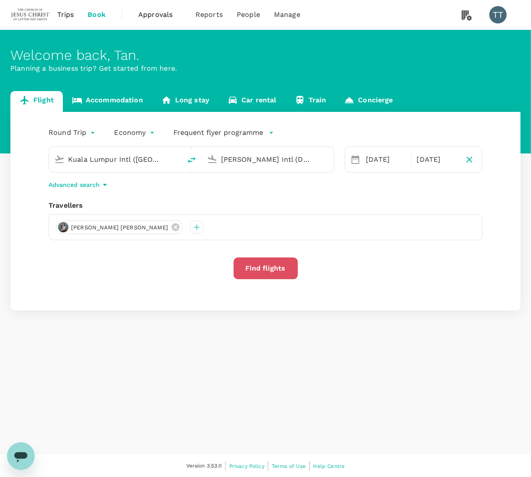
click at [263, 274] on button "Find flights" at bounding box center [266, 269] width 64 height 22
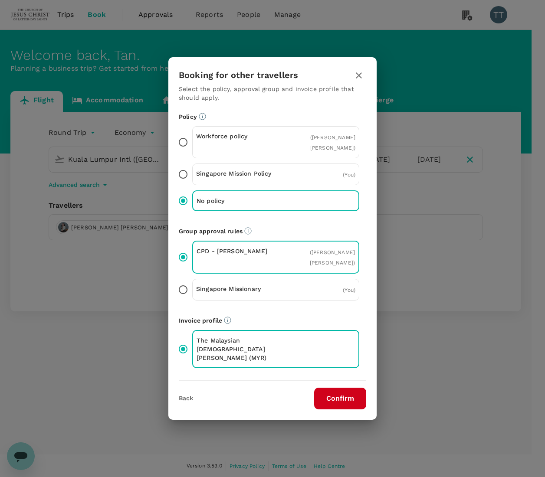
click at [329, 395] on button "Confirm" at bounding box center [340, 399] width 52 height 22
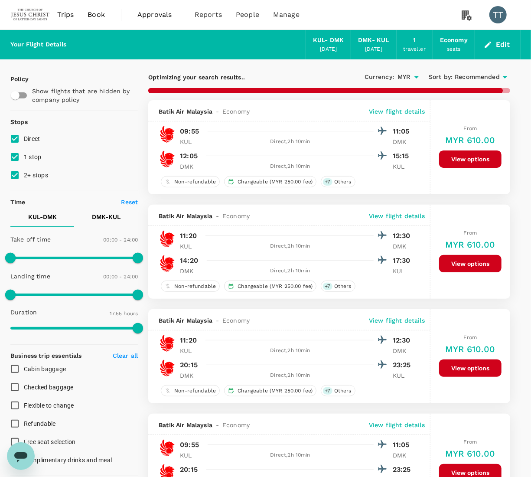
type input "1335"
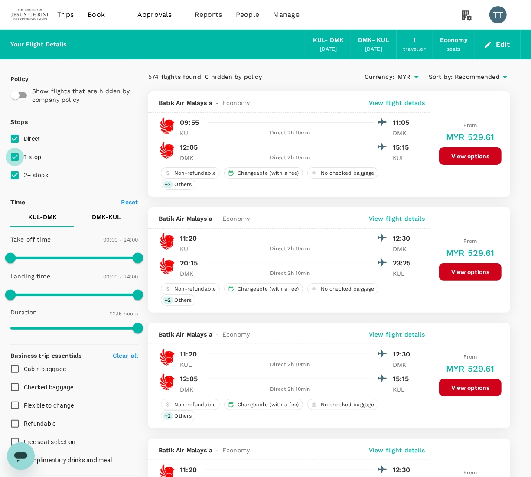
click at [15, 158] on input "1 stop" at bounding box center [15, 157] width 18 height 18
checkbox input "false"
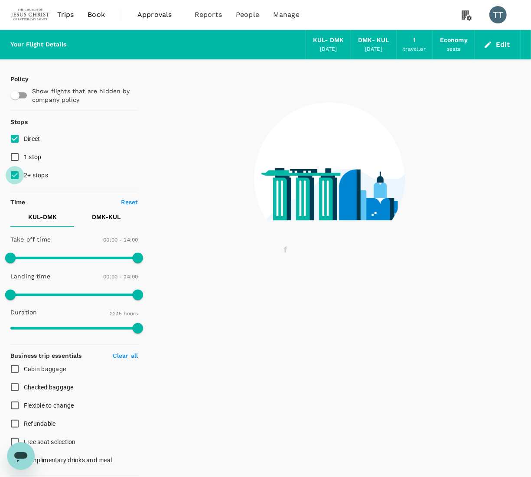
click at [16, 175] on input "2+ stops" at bounding box center [15, 175] width 18 height 18
checkbox input "false"
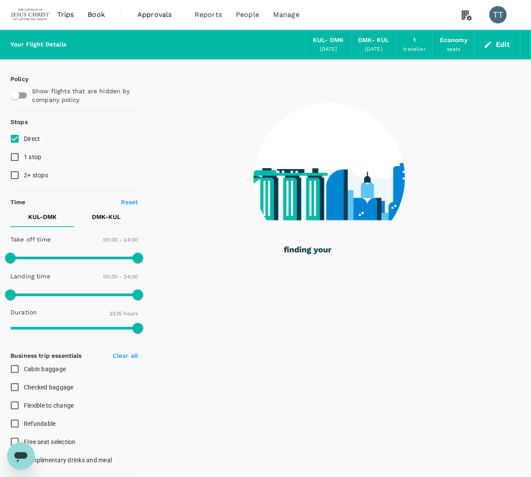
scroll to position [239, 0]
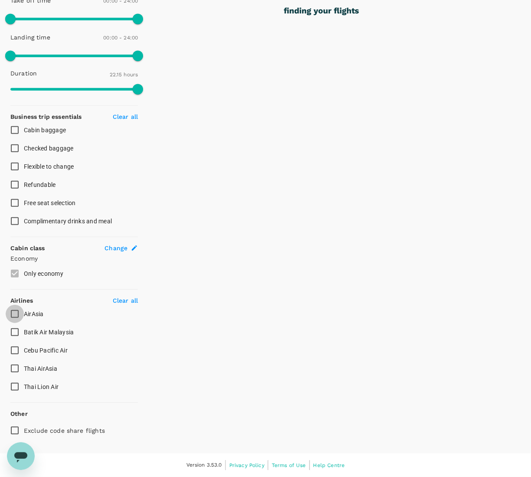
click at [14, 315] on input "AirAsia" at bounding box center [15, 314] width 18 height 18
checkbox input "true"
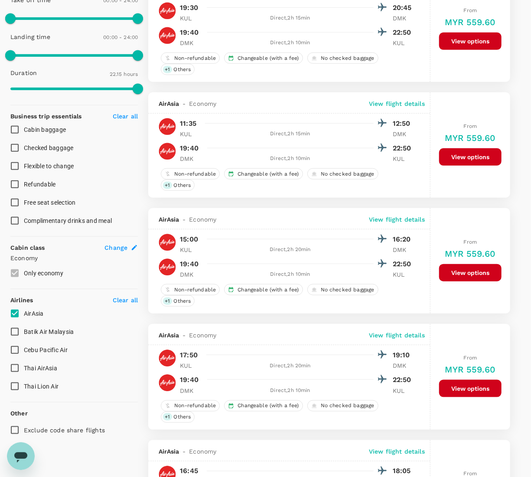
type input "MYR"
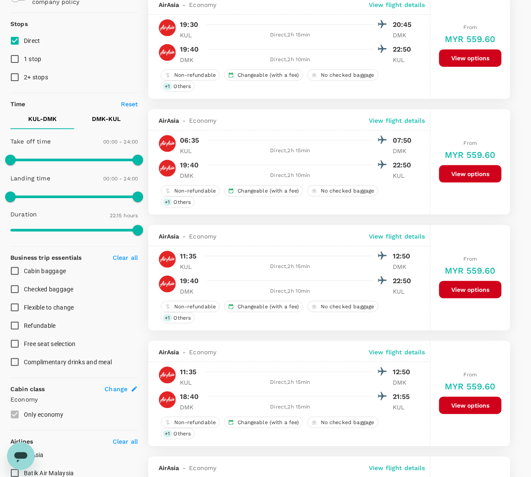
scroll to position [97, 0]
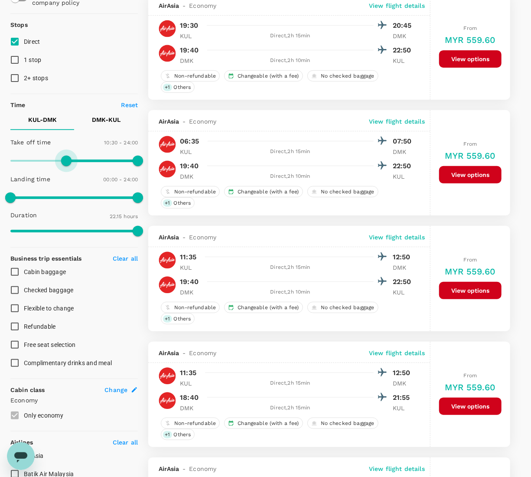
type input "660"
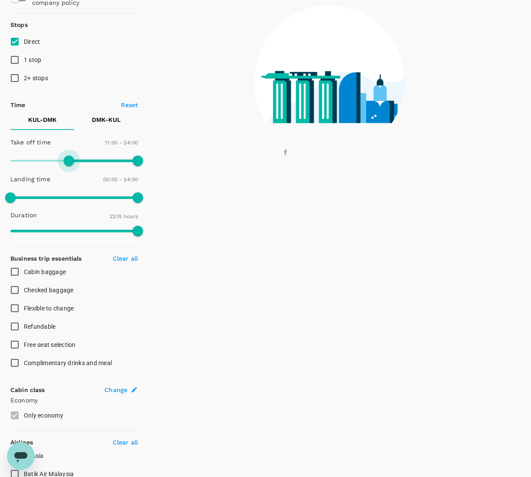
drag, startPoint x: 13, startPoint y: 159, endPoint x: 70, endPoint y: 163, distance: 57.0
click at [70, 163] on span at bounding box center [69, 161] width 10 height 10
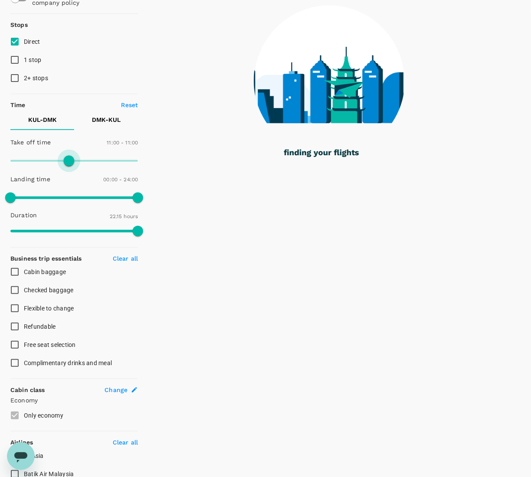
type input "720"
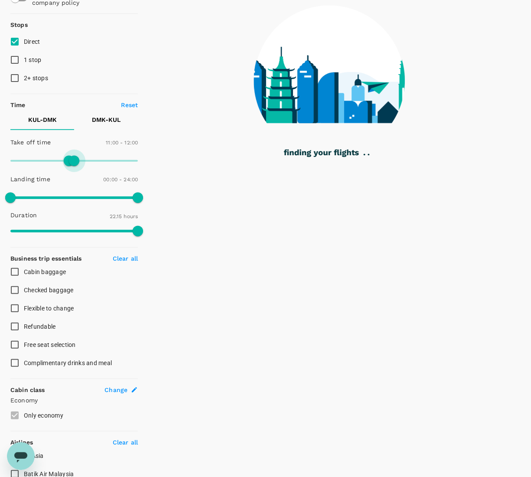
drag, startPoint x: 139, startPoint y: 160, endPoint x: 75, endPoint y: 178, distance: 66.9
click at [75, 178] on div "Take off time 11:00 - 12:00 Landing time 00:00 - 24:00 Duration 22.15 hours" at bounding box center [72, 187] width 131 height 107
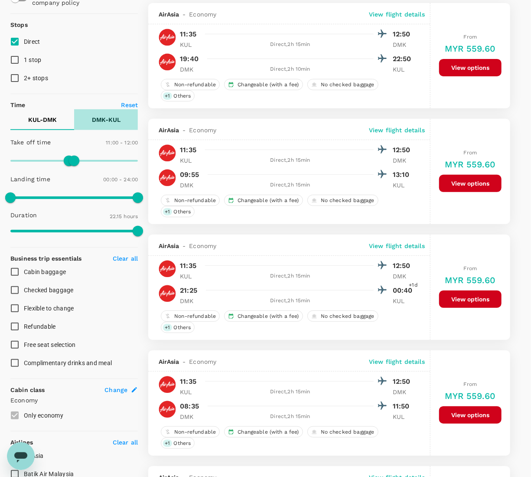
click at [100, 119] on p "DMK - KUL" at bounding box center [106, 119] width 29 height 9
type input "780"
drag, startPoint x: 15, startPoint y: 157, endPoint x: 79, endPoint y: 168, distance: 64.6
click at [79, 166] on span at bounding box center [79, 161] width 10 height 10
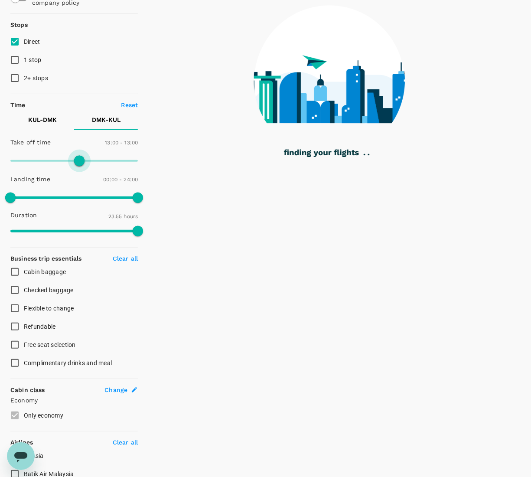
type input "810"
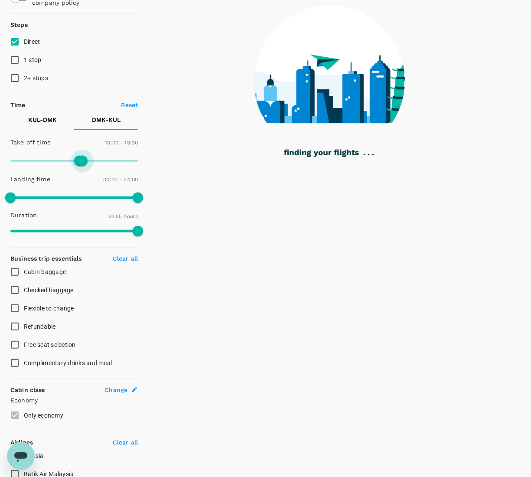
drag, startPoint x: 143, startPoint y: 163, endPoint x: 83, endPoint y: 172, distance: 60.1
click at [83, 172] on div "Take off time 13:00 - 13:30 Landing time 00:00 - 24:00 Duration 23.55 hours" at bounding box center [72, 187] width 131 height 107
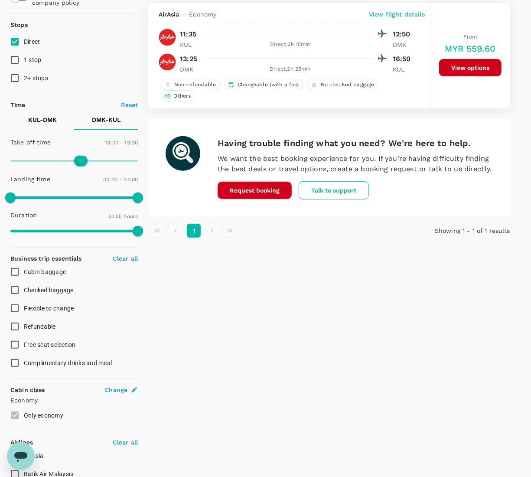
click at [404, 16] on p "View flight details" at bounding box center [397, 14] width 56 height 9
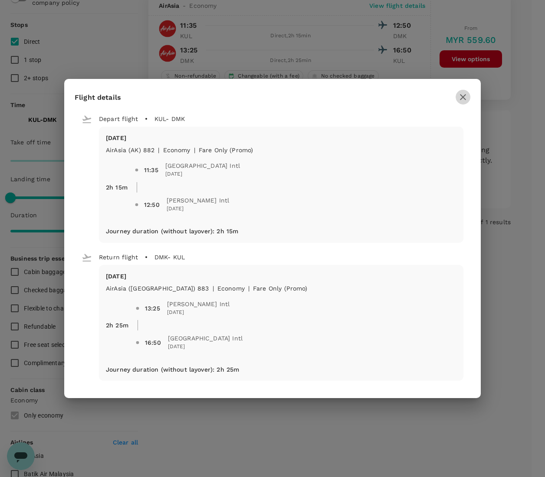
click at [462, 92] on icon "button" at bounding box center [463, 97] width 10 height 10
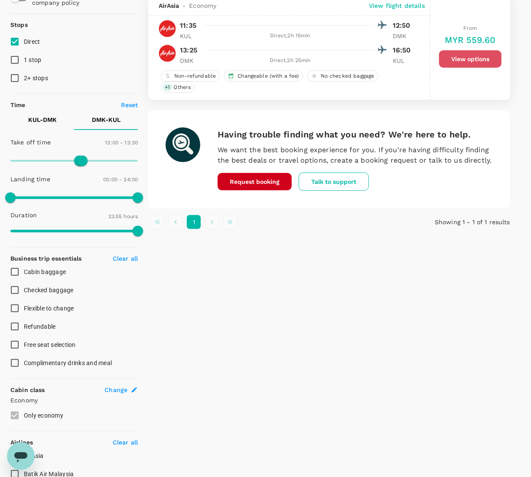
click at [472, 60] on button "View options" at bounding box center [470, 58] width 62 height 17
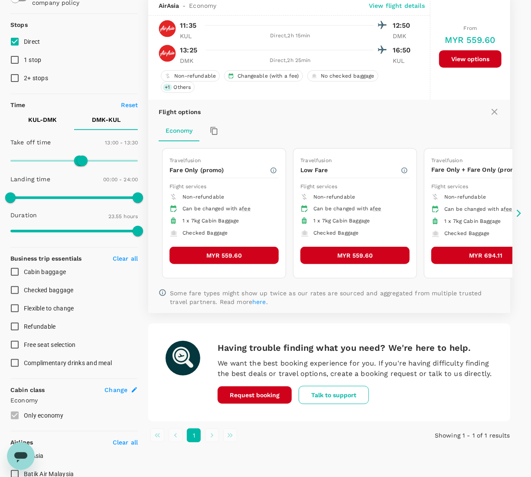
scroll to position [92, 0]
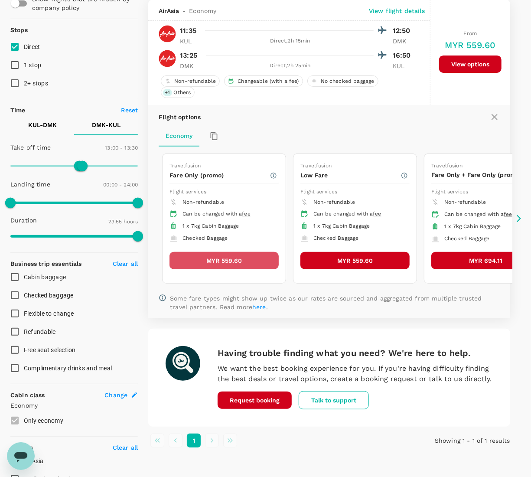
click at [249, 256] on button "MYR 559.60" at bounding box center [224, 260] width 109 height 17
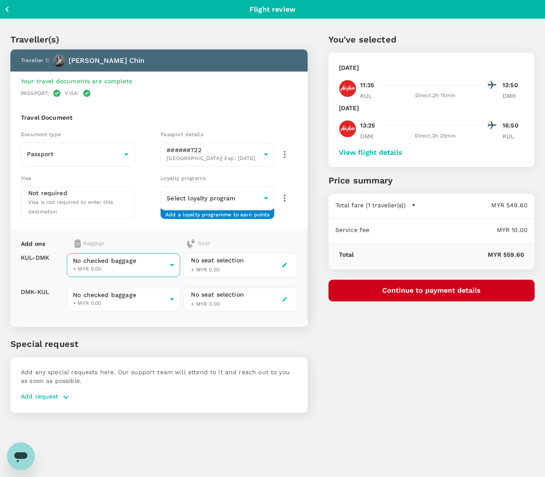
click at [129, 262] on body "Back to flight results Flight review Traveller(s) Traveller 1 : Crystel Lee Len…" at bounding box center [272, 250] width 545 height 501
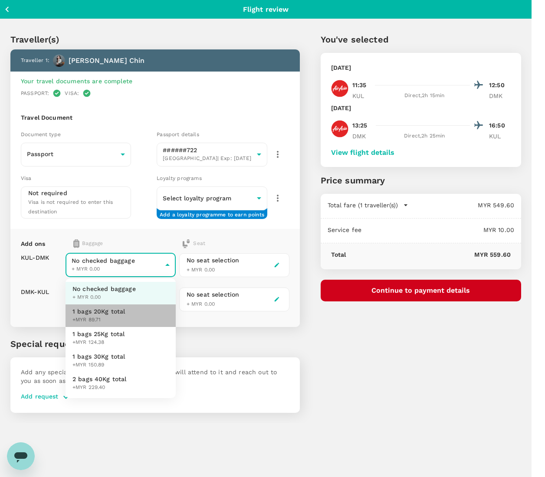
click at [117, 319] on span "+MYR 89.71" at bounding box center [98, 320] width 53 height 9
type input "1 - 89.71"
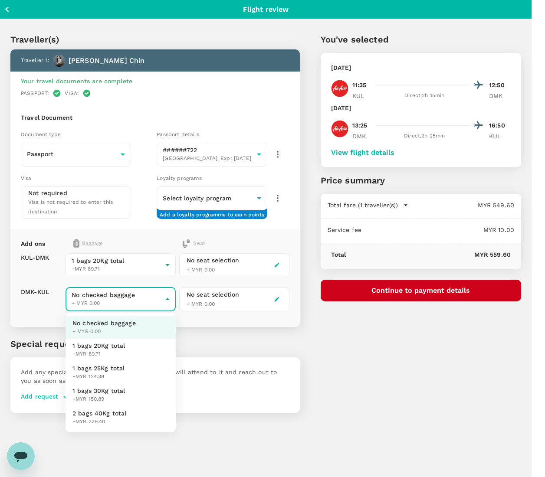
click at [129, 298] on body "Back to flight results Flight review Traveller(s) Traveller 1 : Crystel Lee Len…" at bounding box center [272, 250] width 545 height 501
click at [125, 342] on li "1 bags 20Kg total +MYR 89.71" at bounding box center [121, 350] width 110 height 23
type input "1 - 89.71"
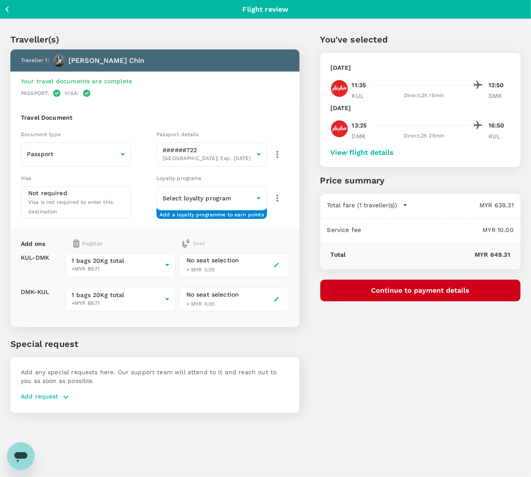
click at [393, 362] on div "You've selected Monday, 27 Oct 2025 11:35 12:50 KUL Direct , 2h 15min DMK Frida…" at bounding box center [410, 217] width 221 height 411
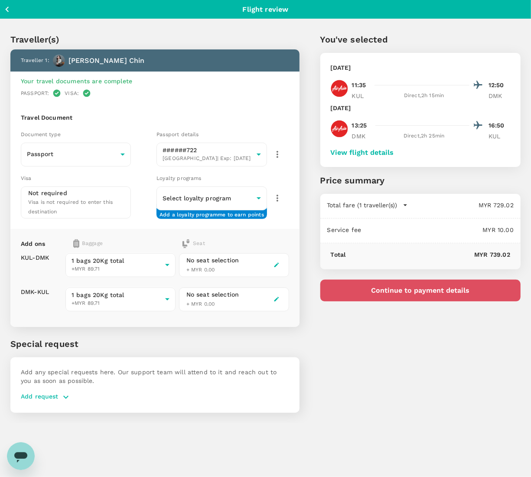
click at [396, 293] on button "Continue to payment details" at bounding box center [421, 291] width 200 height 22
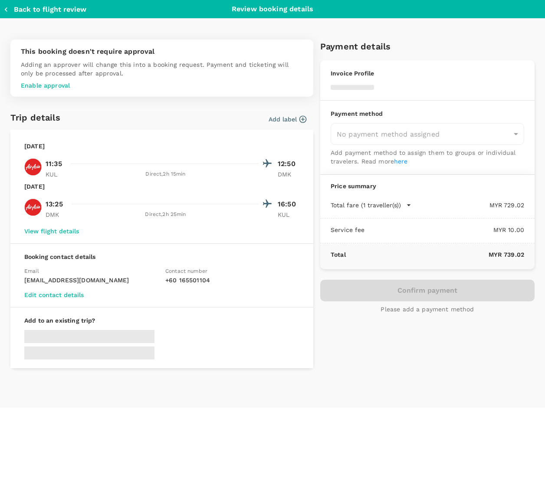
type input "9b357727-6904-47bd-a44e-9a56bf7dfc7a"
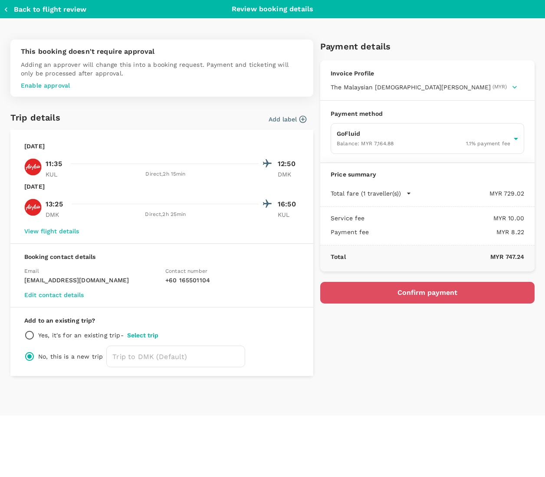
click at [396, 293] on button "Confirm payment" at bounding box center [427, 293] width 214 height 22
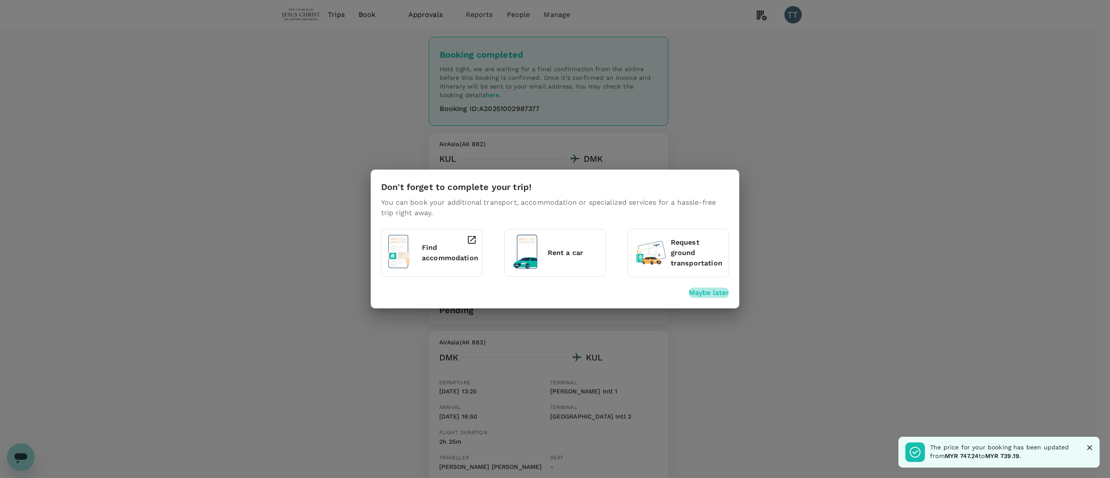
click at [696, 293] on p "Maybe later" at bounding box center [709, 293] width 40 height 10
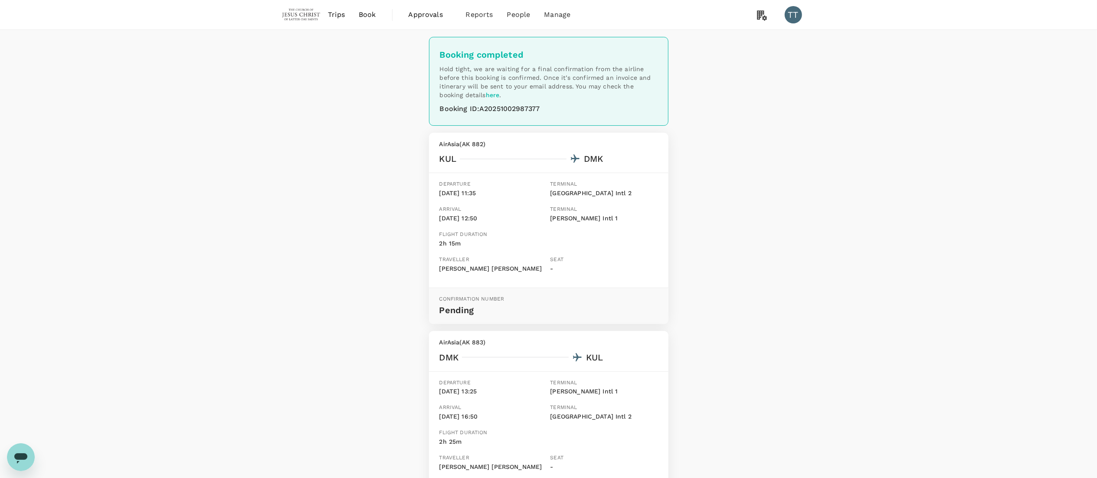
click at [527, 103] on div "Booking ID : A20251002987377" at bounding box center [549, 109] width 218 height 12
click at [527, 106] on div "Booking ID : A20251002987377" at bounding box center [549, 109] width 218 height 12
copy div "A20251002987377"
click at [515, 17] on span "People" at bounding box center [518, 15] width 23 height 10
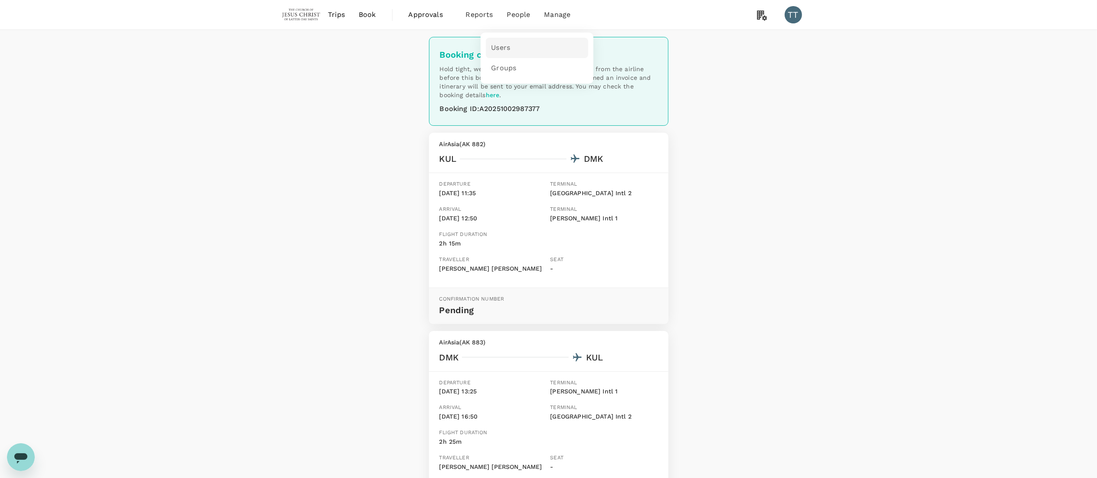
click at [512, 55] on link "Users" at bounding box center [537, 48] width 102 height 20
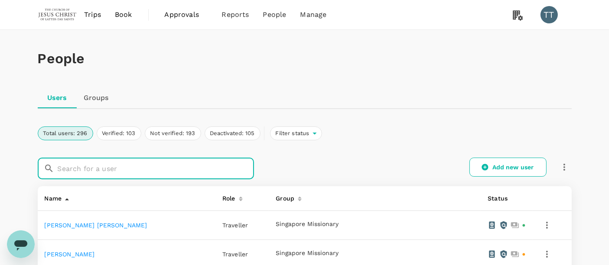
click at [194, 171] on input "text" at bounding box center [156, 169] width 197 height 22
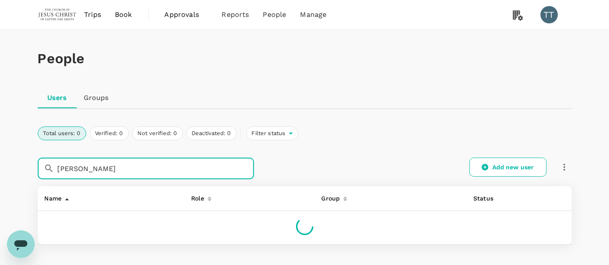
type input "sucher"
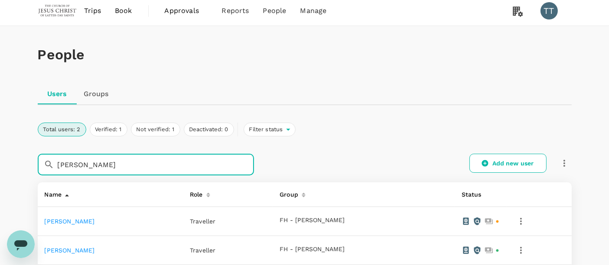
scroll to position [1, 0]
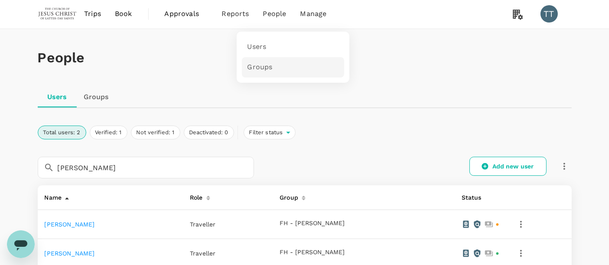
click at [268, 63] on span "Groups" at bounding box center [259, 67] width 25 height 10
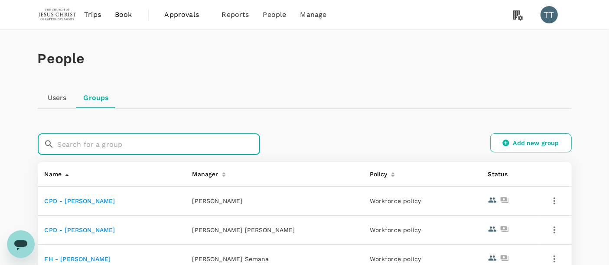
click at [185, 149] on input "text" at bounding box center [159, 145] width 203 height 22
type input "FH"
click at [272, 48] on link "Users" at bounding box center [293, 48] width 102 height 20
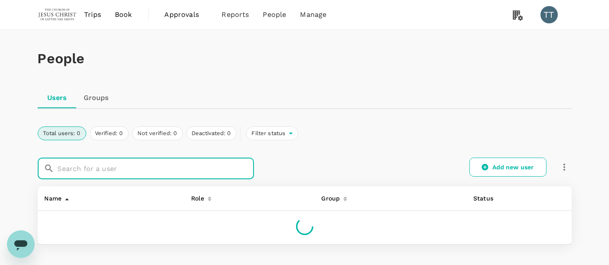
click at [183, 169] on input "text" at bounding box center [156, 169] width 197 height 22
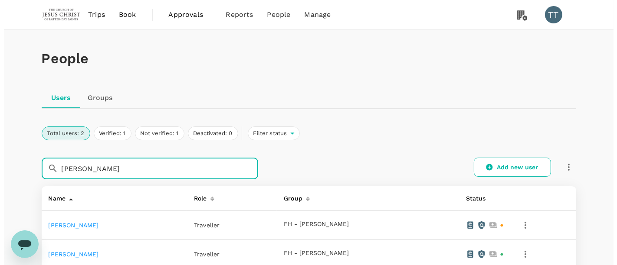
scroll to position [85, 0]
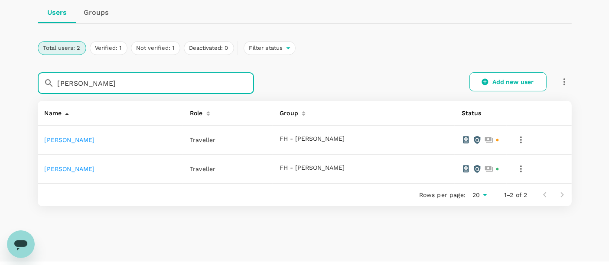
type input "sucher"
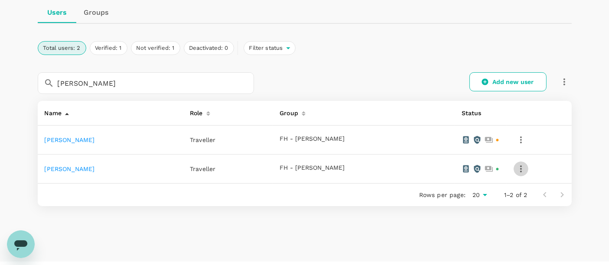
click at [514, 164] on button "button" at bounding box center [521, 169] width 15 height 15
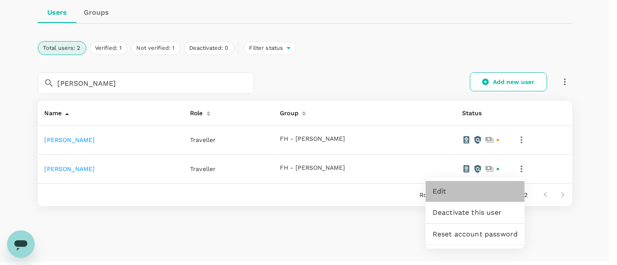
click at [478, 182] on link "Edit" at bounding box center [475, 191] width 99 height 21
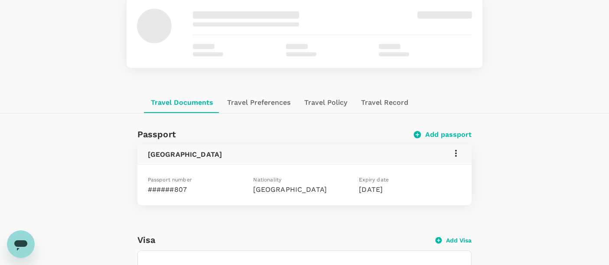
scroll to position [76, 0]
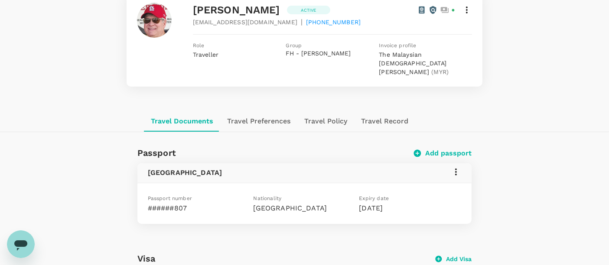
click at [265, 109] on div "Back to users Last edit was on 02 Oct 2025, 10:07am Scott Thomas Sucher Active …" at bounding box center [304, 32] width 609 height 157
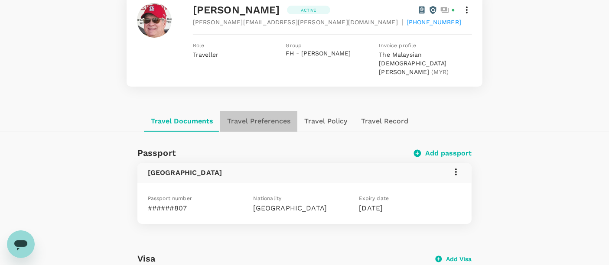
click at [263, 118] on button "Travel Preferences" at bounding box center [258, 121] width 77 height 21
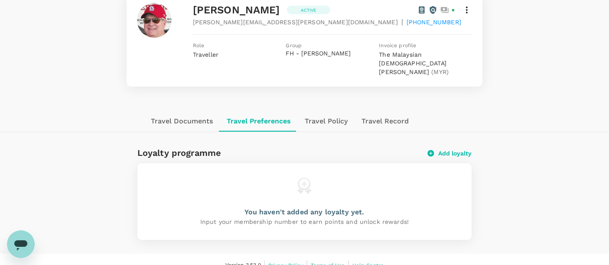
scroll to position [87, 0]
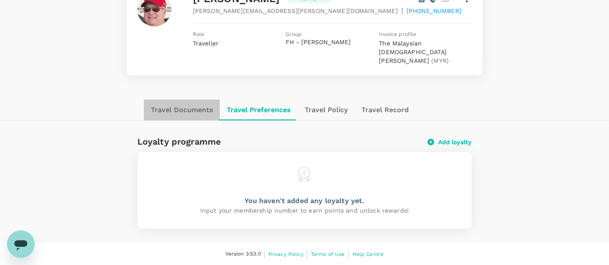
click at [192, 112] on button "Travel Documents" at bounding box center [182, 110] width 76 height 21
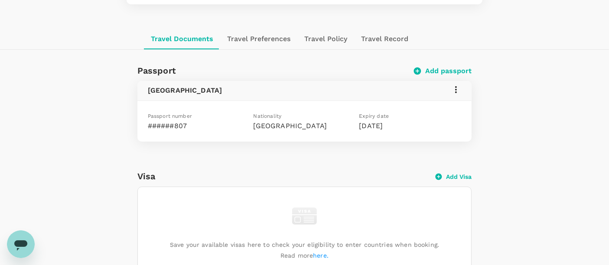
scroll to position [157, 0]
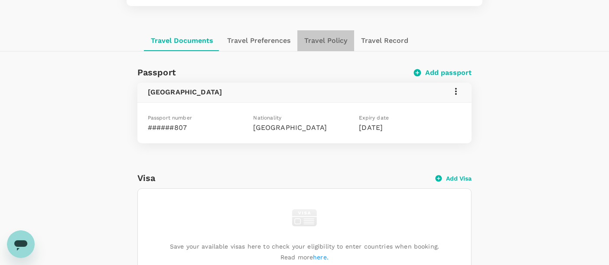
click at [321, 36] on button "Travel Policy" at bounding box center [326, 40] width 57 height 21
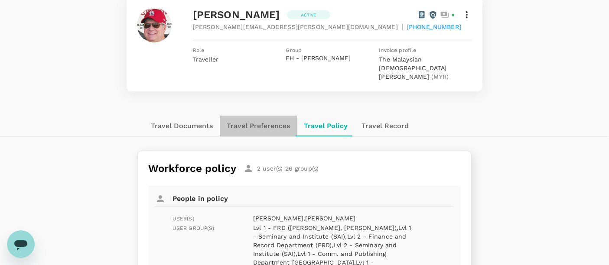
click at [256, 125] on button "Travel Preferences" at bounding box center [258, 126] width 77 height 21
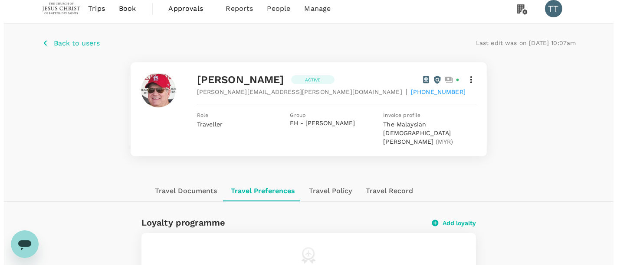
scroll to position [0, 0]
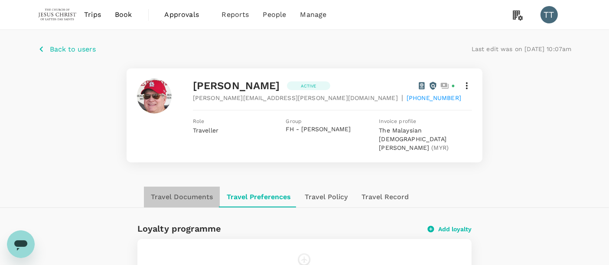
click at [178, 196] on button "Travel Documents" at bounding box center [182, 197] width 76 height 21
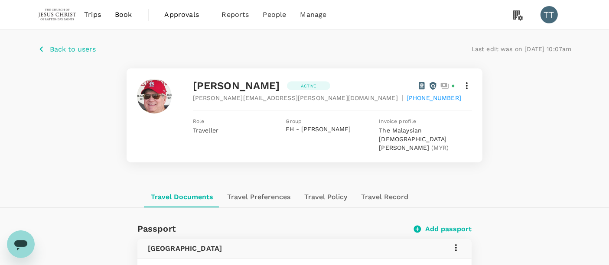
click at [468, 79] on div "Scott Thomas Sucher Active" at bounding box center [332, 86] width 279 height 14
click at [468, 80] on div "Scott Thomas Sucher Active" at bounding box center [332, 86] width 279 height 14
click at [467, 83] on icon at bounding box center [467, 85] width 2 height 7
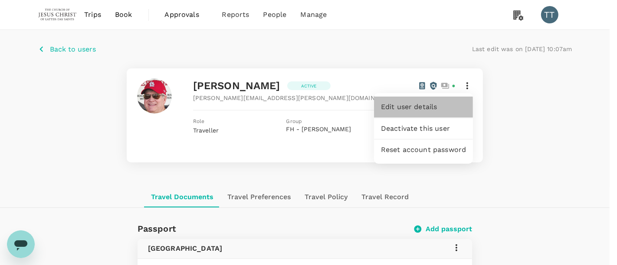
click at [426, 108] on span "Edit user details" at bounding box center [423, 107] width 85 height 10
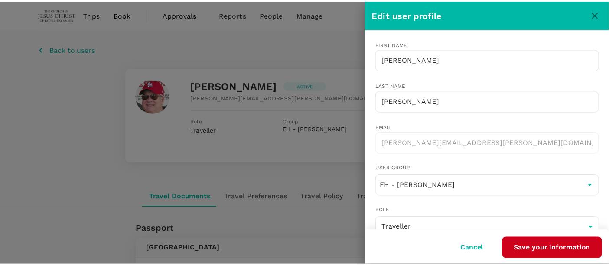
scroll to position [28, 0]
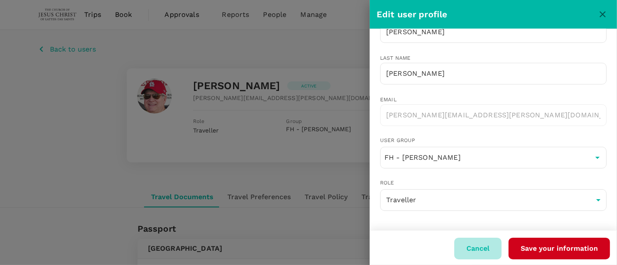
click at [477, 247] on button "Cancel" at bounding box center [477, 249] width 47 height 22
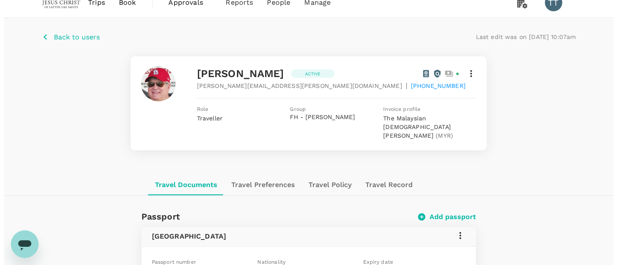
scroll to position [0, 0]
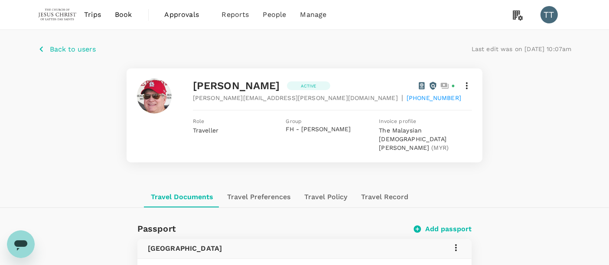
click at [466, 89] on icon at bounding box center [467, 86] width 10 height 10
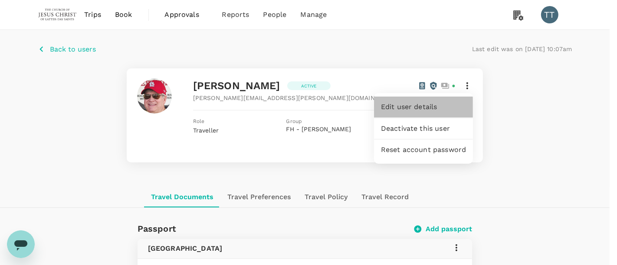
click at [434, 107] on span "Edit user details" at bounding box center [423, 107] width 85 height 10
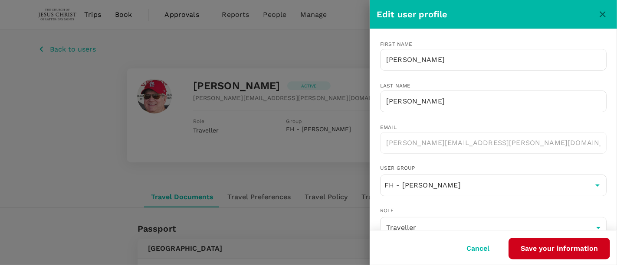
click at [480, 245] on button "Cancel" at bounding box center [477, 249] width 47 height 22
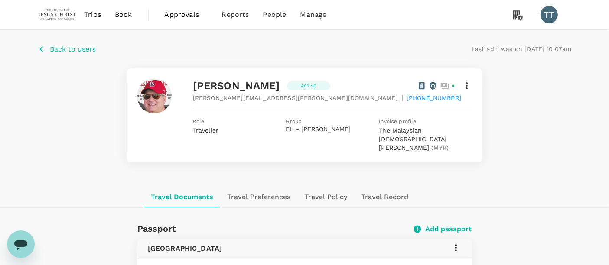
click at [407, 98] on span "+60165501104" at bounding box center [434, 98] width 55 height 9
click at [78, 145] on div "Scott Thomas Sucher Active scott.sucher@missionary.org | +60165501104 Role Trav…" at bounding box center [305, 116] width 534 height 94
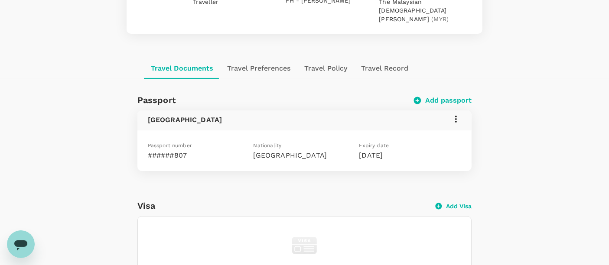
scroll to position [151, 0]
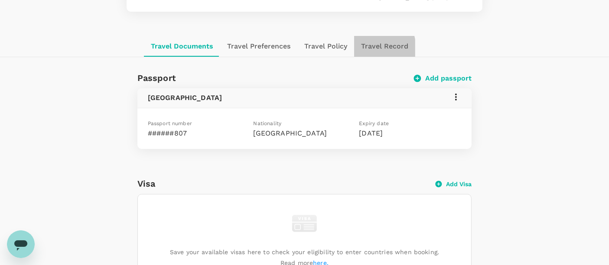
click at [370, 48] on button "Travel Record" at bounding box center [384, 46] width 61 height 21
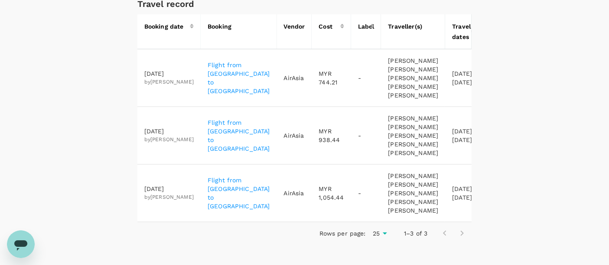
scroll to position [0, 0]
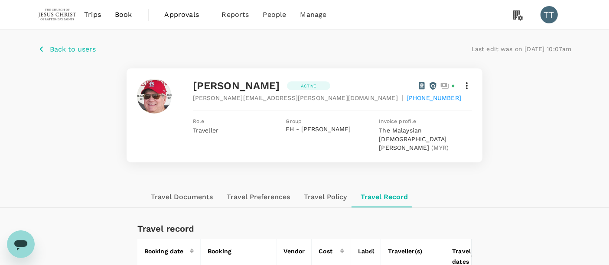
click at [122, 12] on span "Book" at bounding box center [123, 15] width 17 height 10
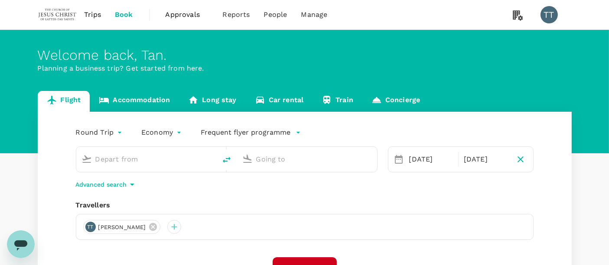
type input "Kuala Lumpur Intl ([GEOGRAPHIC_DATA])"
type input "[PERSON_NAME] Intl (DMK)"
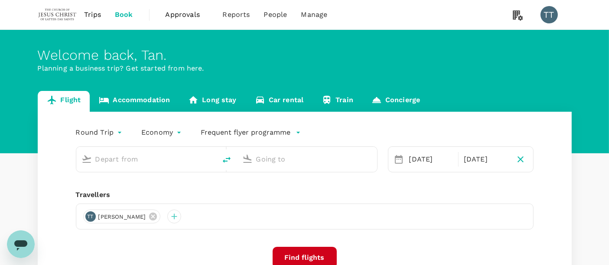
type input "Kuala Lumpur Intl ([GEOGRAPHIC_DATA])"
type input "[PERSON_NAME] Intl (DMK)"
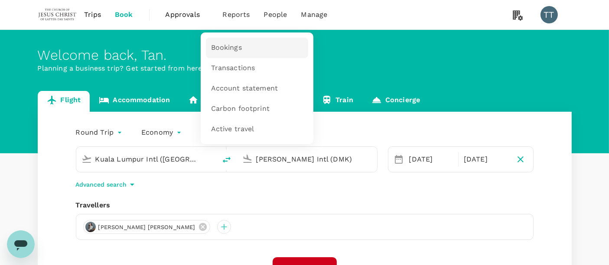
click at [230, 43] on span "Bookings" at bounding box center [226, 48] width 31 height 10
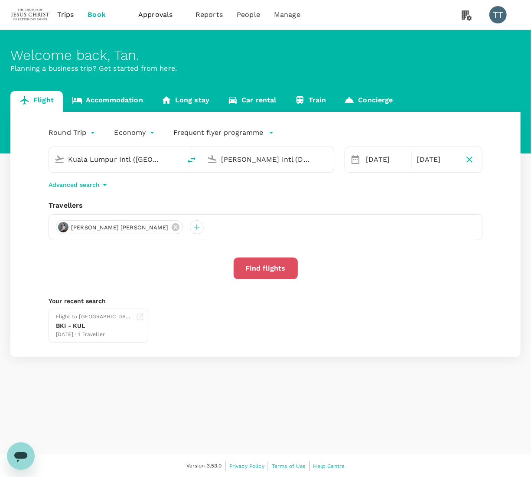
click at [264, 265] on button "Find flights" at bounding box center [266, 269] width 64 height 22
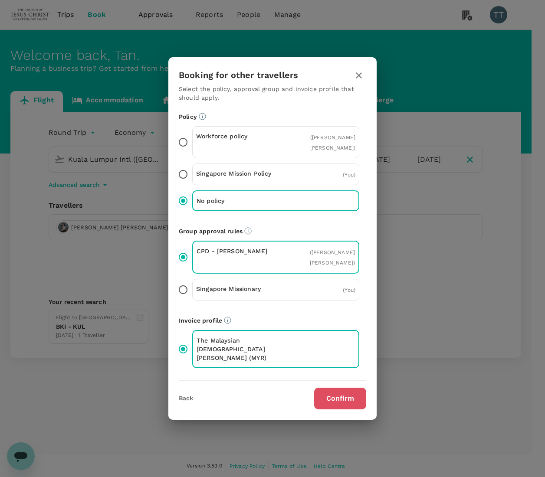
click at [344, 398] on button "Confirm" at bounding box center [340, 399] width 52 height 22
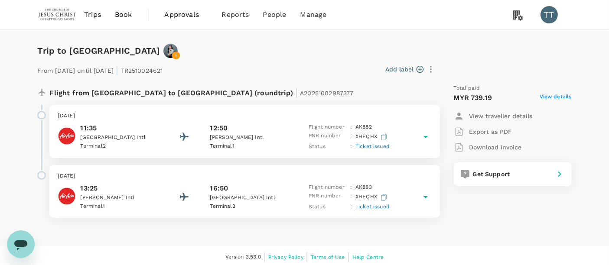
click at [483, 130] on p "Export as PDF" at bounding box center [491, 132] width 43 height 9
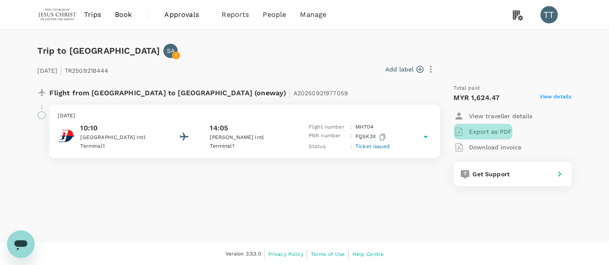
click at [489, 129] on p "Export as PDF" at bounding box center [491, 132] width 43 height 9
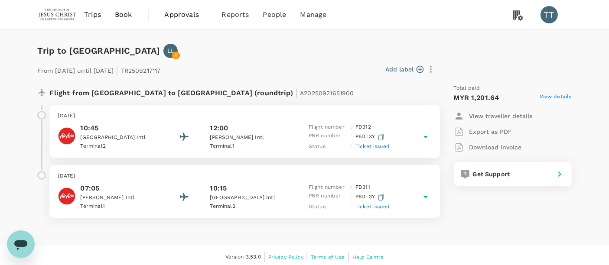
click at [505, 133] on p "Export as PDF" at bounding box center [491, 132] width 43 height 9
